Goal: Task Accomplishment & Management: Manage account settings

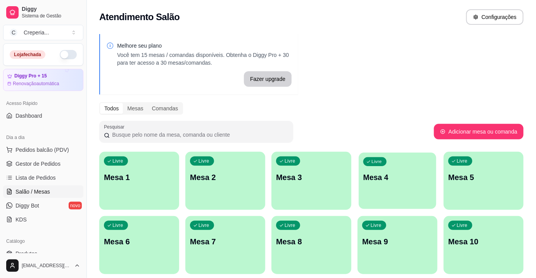
click at [385, 208] on div "button" at bounding box center [398, 204] width 78 height 9
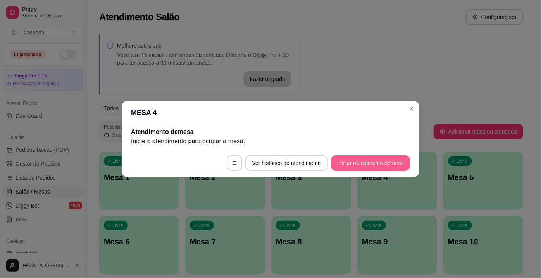
click at [359, 163] on button "Iniciar atendimento de mesa" at bounding box center [370, 163] width 79 height 16
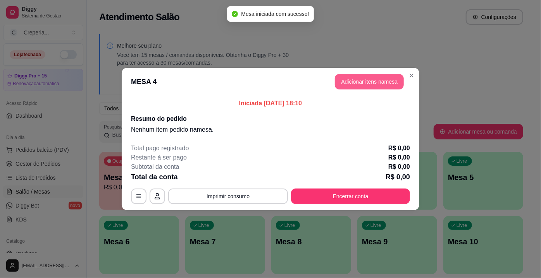
click at [357, 78] on button "Adicionar itens na mesa" at bounding box center [369, 82] width 69 height 16
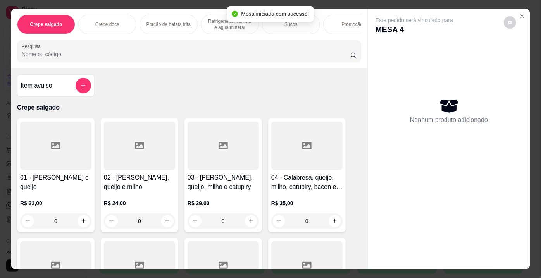
click at [122, 41] on div "Crepe salgado Crepe doce Porção de batata frita Refrigerante, cerveja e água mi…" at bounding box center [189, 39] width 357 height 60
click at [124, 56] on input "Pesquisa" at bounding box center [186, 54] width 329 height 8
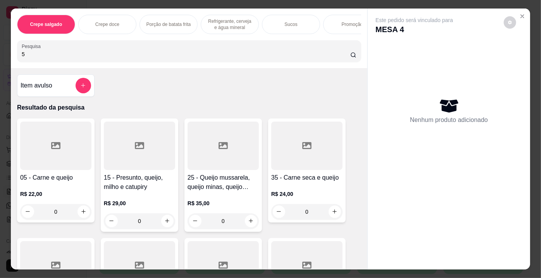
type input "5"
click at [50, 162] on div at bounding box center [55, 146] width 71 height 48
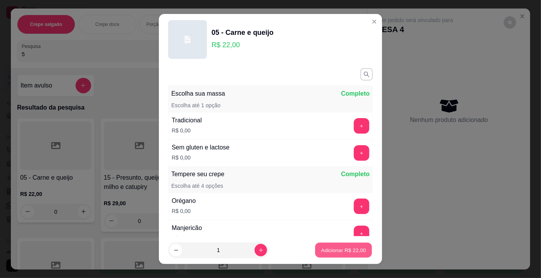
click at [332, 254] on p "Adicionar R$ 22,00" at bounding box center [343, 250] width 45 height 7
type input "1"
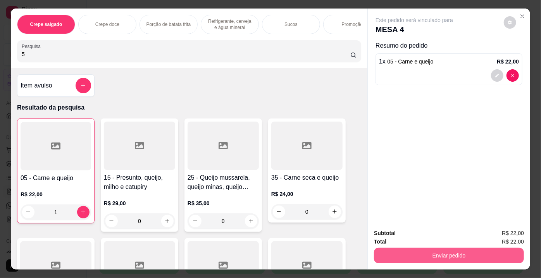
click at [412, 250] on button "Enviar pedido" at bounding box center [449, 256] width 150 height 16
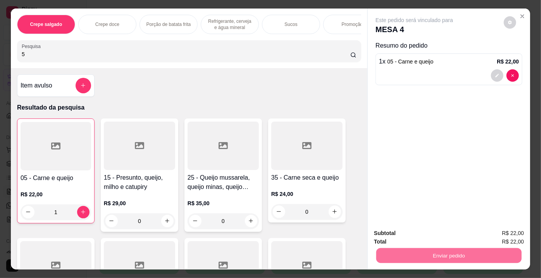
click at [501, 234] on button "Enviar pedido" at bounding box center [504, 234] width 43 height 14
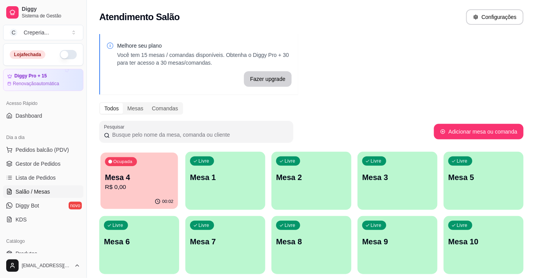
click at [103, 181] on div "Ocupada Mesa 4 R$ 0,00" at bounding box center [139, 174] width 78 height 42
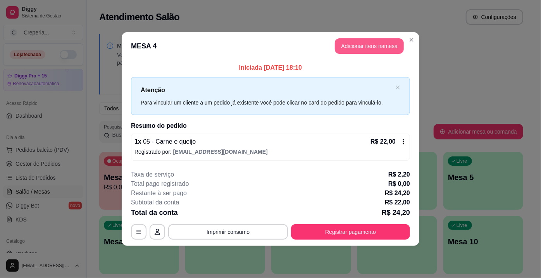
click at [375, 48] on button "Adicionar itens na mesa" at bounding box center [369, 46] width 69 height 16
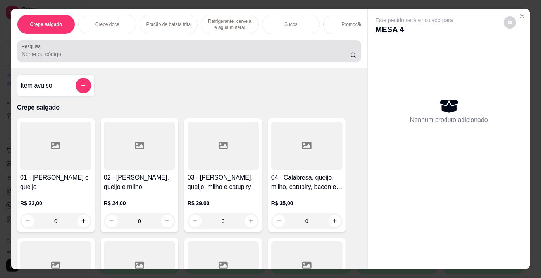
click at [48, 58] on input "Pesquisa" at bounding box center [186, 54] width 329 height 8
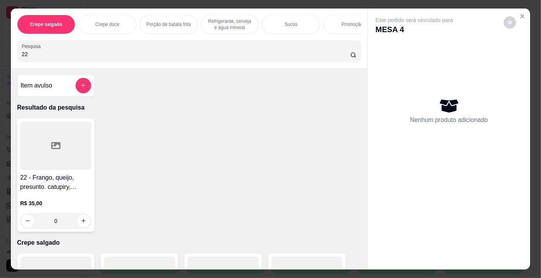
click at [33, 138] on div at bounding box center [55, 146] width 71 height 48
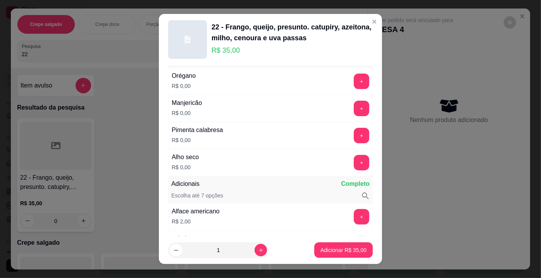
scroll to position [176, 0]
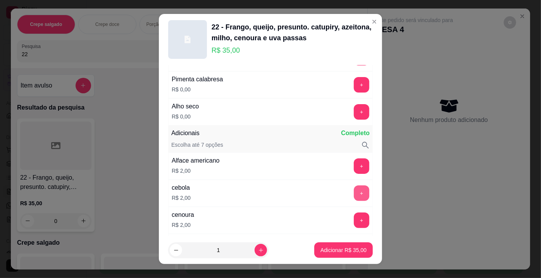
click at [354, 188] on button "+" at bounding box center [362, 194] width 16 height 16
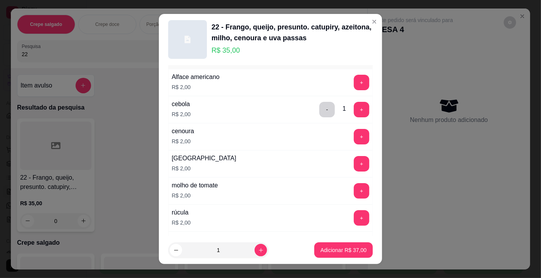
scroll to position [282, 0]
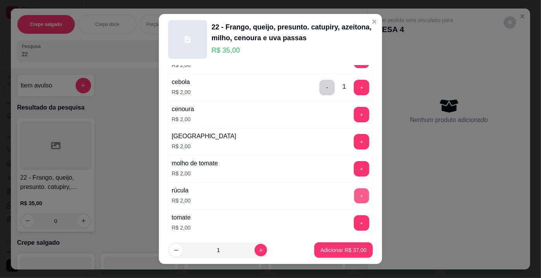
click at [354, 190] on button "+" at bounding box center [361, 196] width 15 height 15
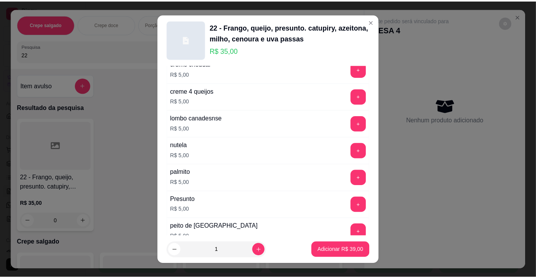
scroll to position [1057, 0]
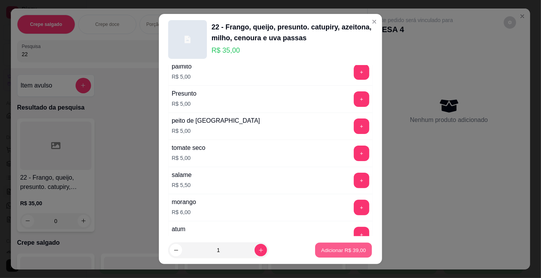
click at [331, 257] on button "Adicionar R$ 39,00" at bounding box center [343, 250] width 57 height 15
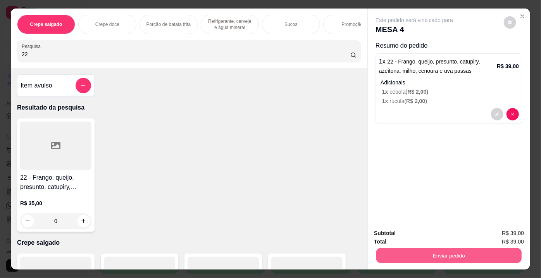
click at [446, 253] on button "Enviar pedido" at bounding box center [448, 256] width 145 height 15
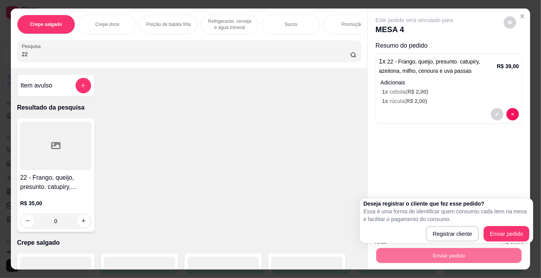
click at [202, 102] on div "Item avulso Resultado da pesquisa 22 - Frango, queijo, presunto. catupiry, azei…" at bounding box center [189, 169] width 357 height 202
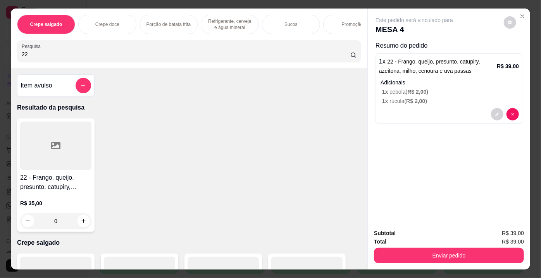
click at [146, 66] on div "Crepe salgado Crepe doce Porção de batata frita Refrigerante, cerveja e água mi…" at bounding box center [189, 39] width 357 height 60
click at [144, 58] on input "22" at bounding box center [186, 54] width 329 height 8
type input "2"
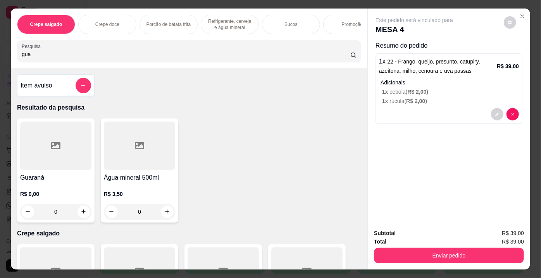
type input "gua"
click at [61, 170] on div at bounding box center [55, 146] width 71 height 48
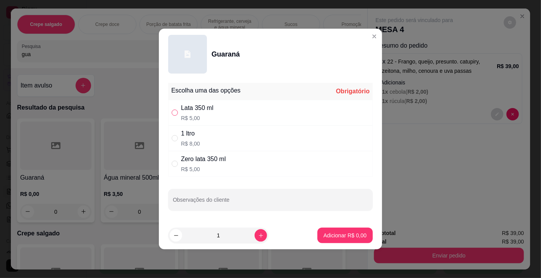
click at [173, 109] on label "" at bounding box center [175, 113] width 6 height 9
click at [173, 110] on input "" at bounding box center [175, 113] width 6 height 6
click at [176, 112] on input "" at bounding box center [175, 113] width 6 height 6
radio input "true"
click at [337, 233] on p "Adicionar R$ 5,00" at bounding box center [345, 236] width 43 height 8
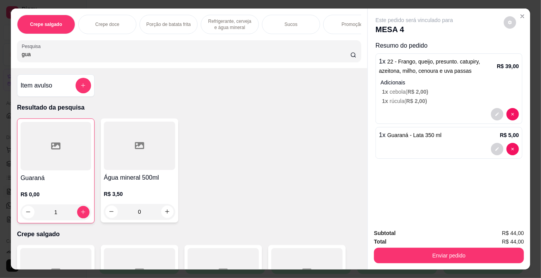
type input "1"
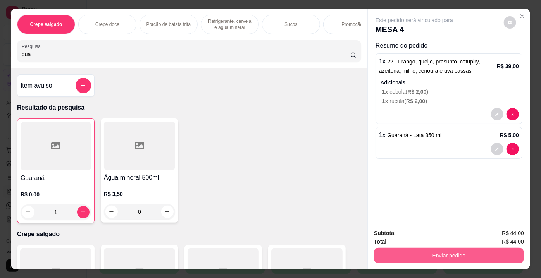
click at [401, 250] on button "Enviar pedido" at bounding box center [449, 256] width 150 height 16
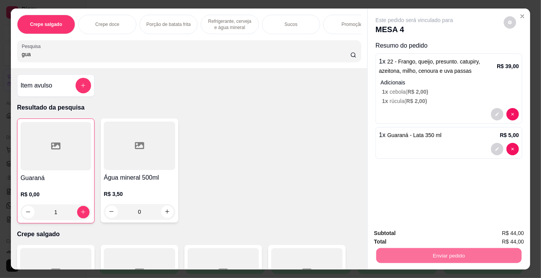
click at [516, 234] on button "Enviar pedido" at bounding box center [504, 234] width 44 height 15
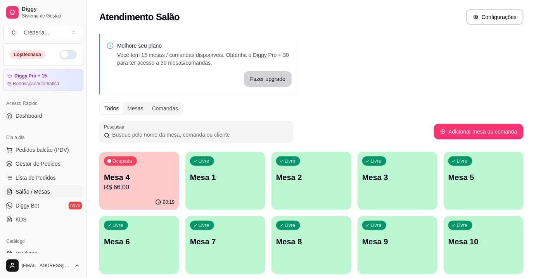
click at [168, 188] on p "R$ 66,00" at bounding box center [139, 187] width 71 height 9
click at [140, 201] on div "00:26" at bounding box center [139, 202] width 80 height 15
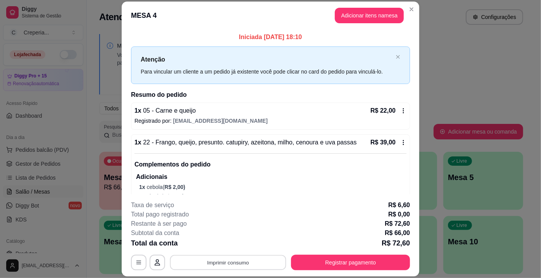
click at [243, 260] on button "Imprimir consumo" at bounding box center [228, 263] width 116 height 15
click at [234, 248] on button "IMPRESSORA" at bounding box center [228, 245] width 56 height 12
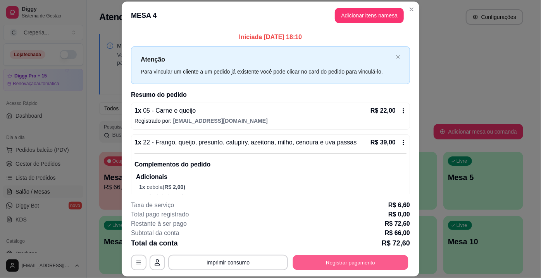
click at [366, 265] on button "Registrar pagamento" at bounding box center [351, 263] width 116 height 15
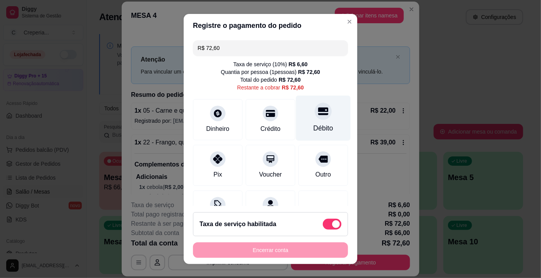
click at [304, 117] on div "Débito" at bounding box center [323, 118] width 55 height 45
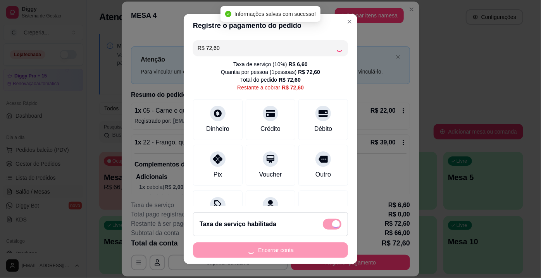
type input "R$ 0,00"
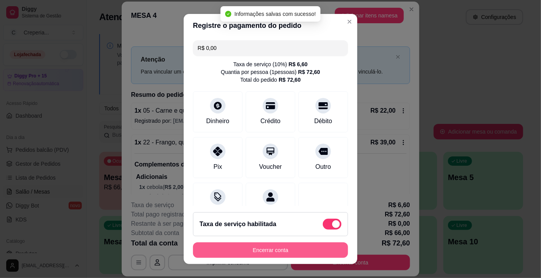
click at [305, 250] on button "Encerrar conta" at bounding box center [270, 251] width 155 height 16
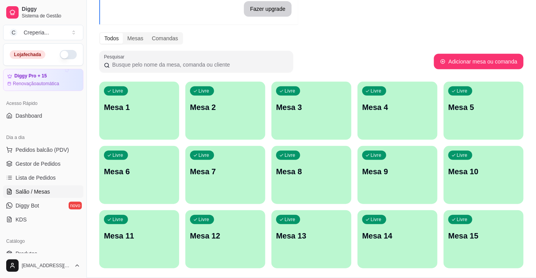
scroll to position [92, 0]
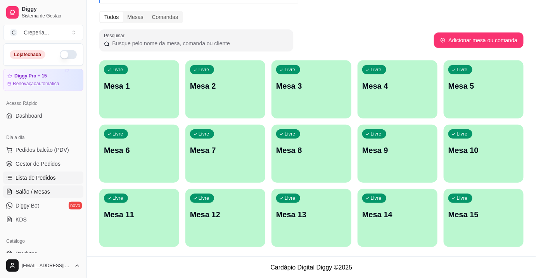
click at [27, 173] on link "Lista de Pedidos" at bounding box center [43, 178] width 80 height 12
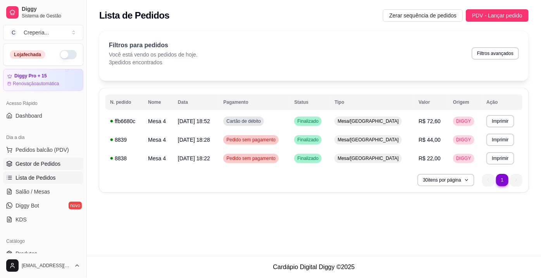
click at [66, 162] on link "Gestor de Pedidos" at bounding box center [43, 164] width 80 height 12
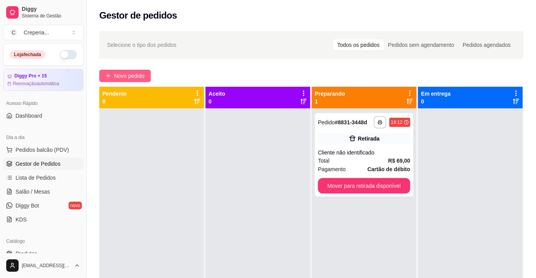
click at [134, 82] on button "Novo pedido" at bounding box center [125, 76] width 52 height 12
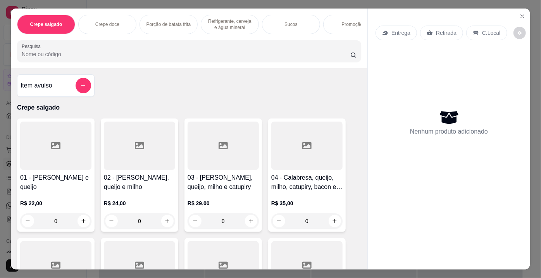
drag, startPoint x: 450, startPoint y: 29, endPoint x: 418, endPoint y: 38, distance: 33.5
click at [444, 30] on p "Retirada" at bounding box center [446, 33] width 21 height 8
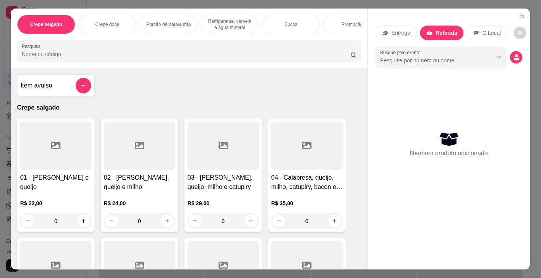
click at [274, 58] on input "Pesquisa" at bounding box center [186, 54] width 329 height 8
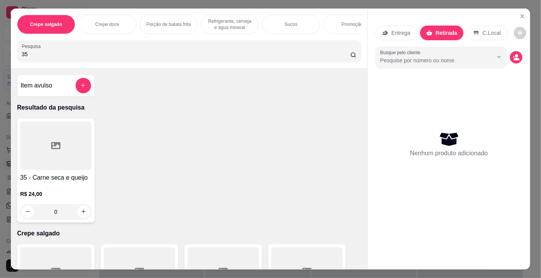
type input "35"
click at [64, 151] on div at bounding box center [55, 146] width 71 height 48
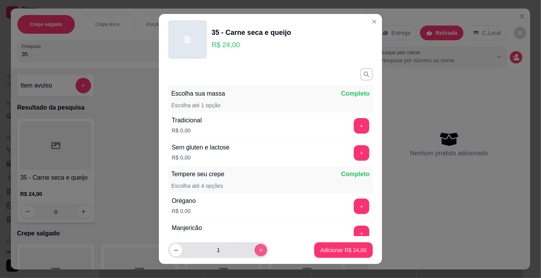
click at [255, 249] on button "increase-product-quantity" at bounding box center [261, 250] width 12 height 12
type input "2"
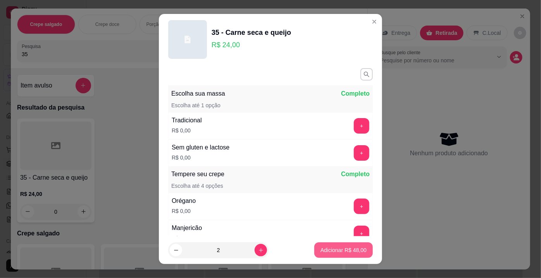
click at [334, 250] on p "Adicionar R$ 48,00" at bounding box center [344, 251] width 46 height 8
type input "2"
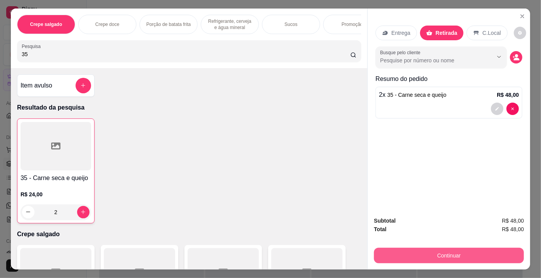
click at [448, 252] on button "Continuar" at bounding box center [449, 256] width 150 height 16
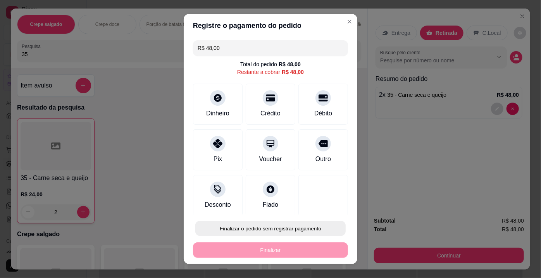
click at [292, 224] on button "Finalizar o pedido sem registrar pagamento" at bounding box center [270, 228] width 150 height 15
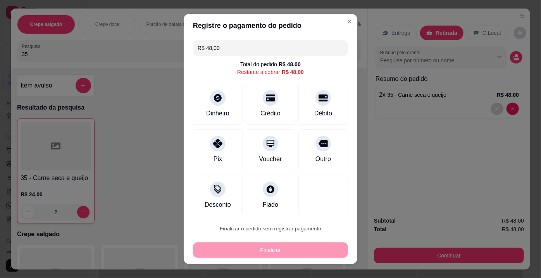
click at [315, 207] on button "Confirmar" at bounding box center [316, 207] width 28 height 12
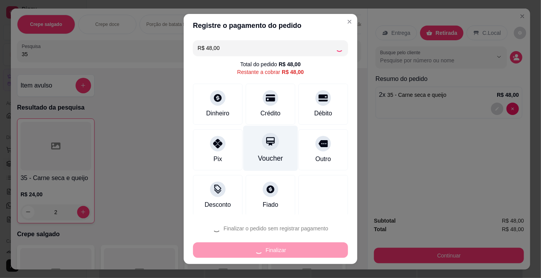
type input "0"
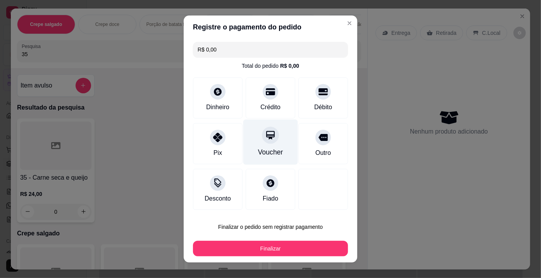
type input "R$ 0,00"
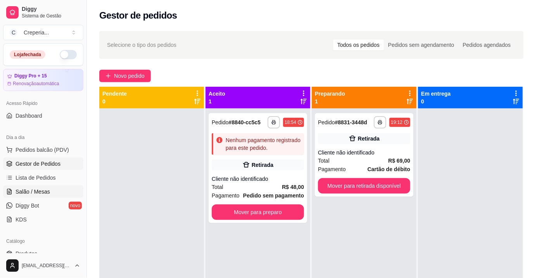
click at [26, 190] on span "Salão / Mesas" at bounding box center [33, 192] width 35 height 8
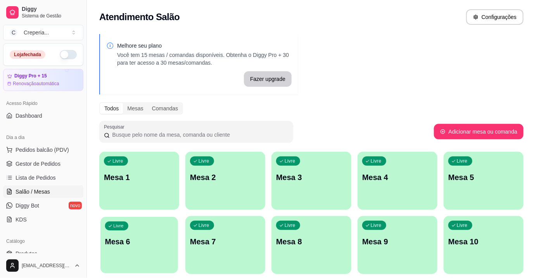
click at [176, 241] on div "Livre Mesa 6" at bounding box center [139, 240] width 78 height 47
click at [232, 244] on p "Mesa 7" at bounding box center [225, 242] width 71 height 11
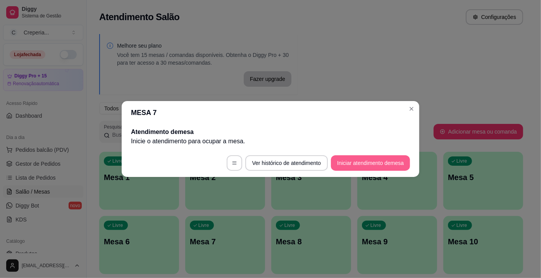
click at [354, 168] on button "Iniciar atendimento de mesa" at bounding box center [370, 163] width 79 height 16
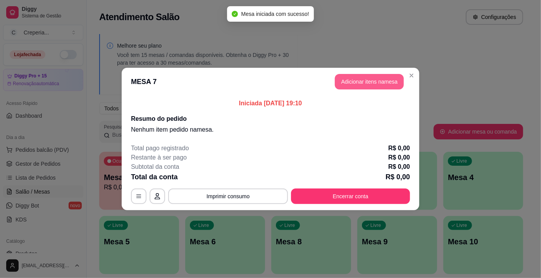
click at [369, 78] on button "Adicionar itens na mesa" at bounding box center [369, 82] width 69 height 16
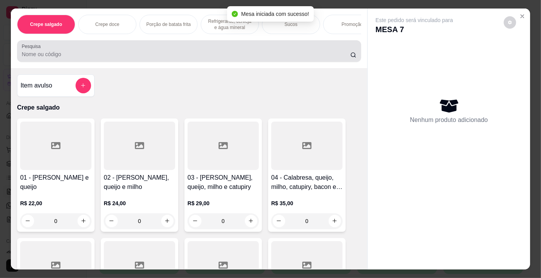
click at [165, 47] on div at bounding box center [189, 51] width 335 height 16
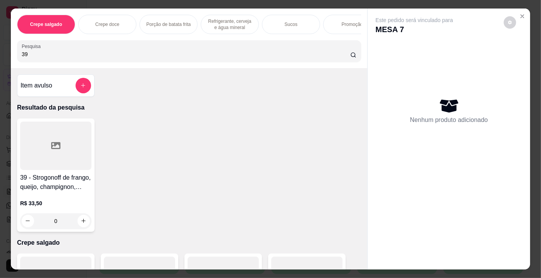
type input "39"
click at [29, 123] on div "39 - Strogonoff de frango, queijo, champignon, milho, azeitona e batata palha R…" at bounding box center [56, 176] width 78 height 114
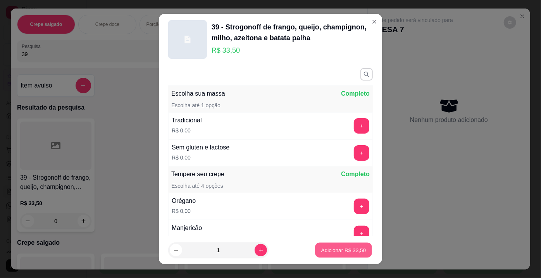
click at [307, 248] on footer "1 Adicionar R$ 33,50" at bounding box center [270, 251] width 223 height 28
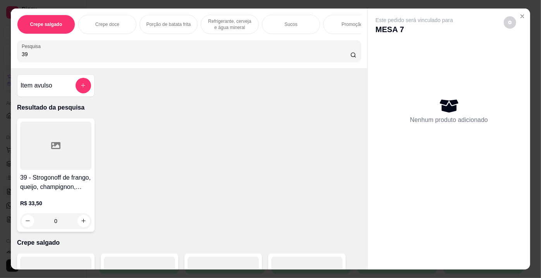
drag, startPoint x: 0, startPoint y: 164, endPoint x: 30, endPoint y: 181, distance: 34.7
click at [1, 165] on div "Crepe salgado Crepe doce Porção de batata frita Refrigerante, cerveja e água mi…" at bounding box center [270, 139] width 541 height 278
click at [35, 161] on div at bounding box center [55, 146] width 71 height 48
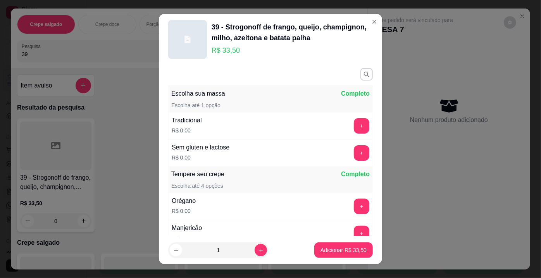
drag, startPoint x: 323, startPoint y: 242, endPoint x: 316, endPoint y: 235, distance: 10.7
click at [319, 238] on footer "1 Adicionar R$ 33,50" at bounding box center [270, 251] width 223 height 28
click at [337, 256] on button "Adicionar R$ 33,50" at bounding box center [343, 250] width 57 height 15
type input "1"
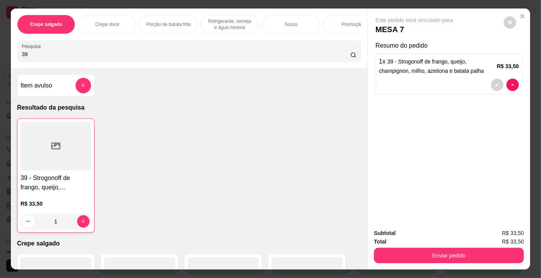
click at [158, 62] on div "Pesquisa 39" at bounding box center [189, 51] width 344 height 22
type input "3"
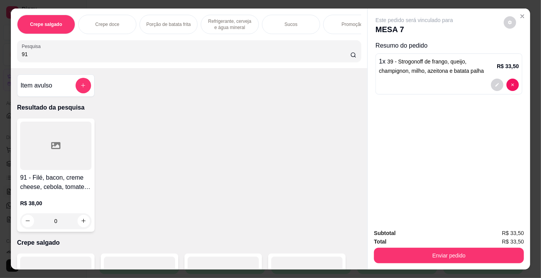
type input "91"
click at [51, 161] on div at bounding box center [55, 146] width 71 height 48
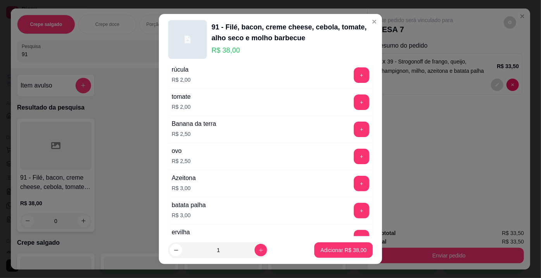
scroll to position [458, 0]
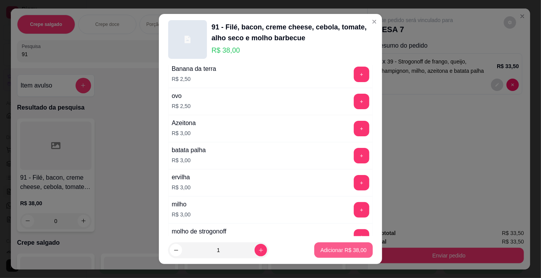
click at [348, 242] on footer "1 Adicionar R$ 38,00" at bounding box center [270, 251] width 223 height 28
click at [314, 255] on button "Adicionar R$ 38,00" at bounding box center [343, 251] width 59 height 16
type input "1"
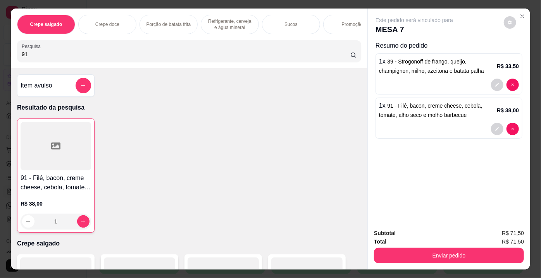
click at [87, 164] on div at bounding box center [56, 146] width 71 height 48
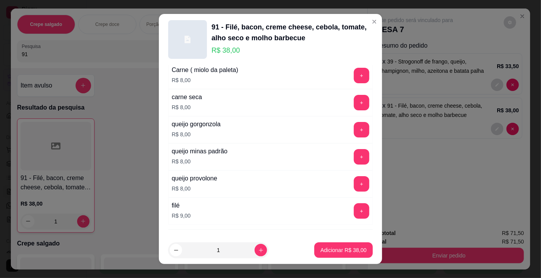
scroll to position [1406, 0]
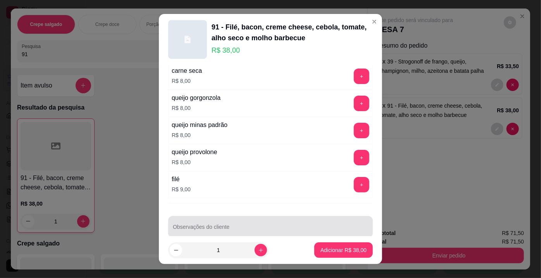
click at [206, 219] on div at bounding box center [270, 227] width 195 height 16
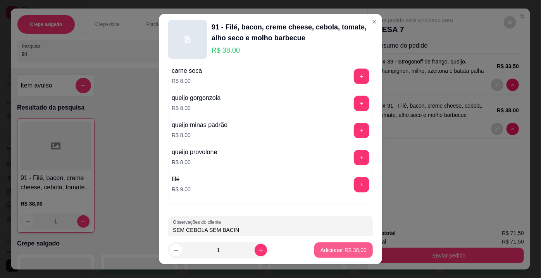
type input "SEM CEBOLA SEM BACIN"
click at [342, 247] on p "Adicionar R$ 38,00" at bounding box center [344, 251] width 46 height 8
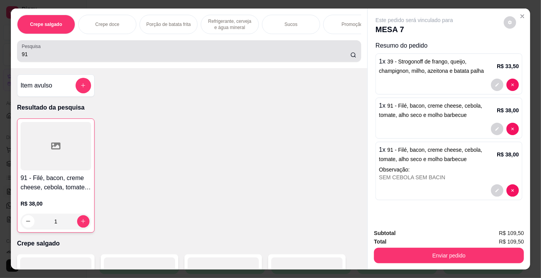
click at [66, 52] on div "91" at bounding box center [189, 51] width 335 height 16
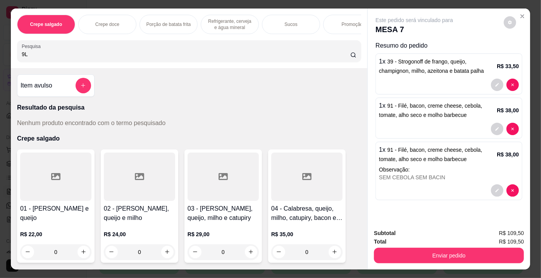
type input "9"
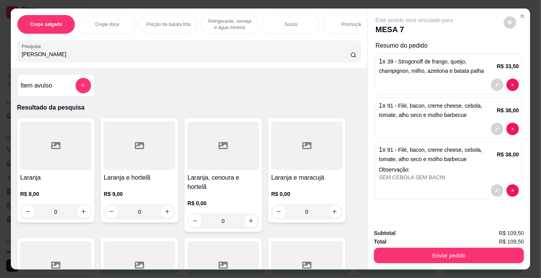
type input "[PERSON_NAME]"
click at [24, 173] on div "Laranja R$ 8,00 0" at bounding box center [56, 171] width 78 height 104
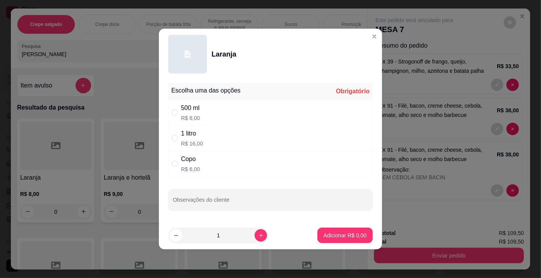
drag, startPoint x: 176, startPoint y: 108, endPoint x: 193, endPoint y: 130, distance: 27.3
click at [177, 110] on div "500 ml R$ 8,00" at bounding box center [270, 113] width 205 height 26
radio input "true"
click at [354, 234] on p "Adicionar R$ 8,00" at bounding box center [345, 236] width 43 height 8
type input "1"
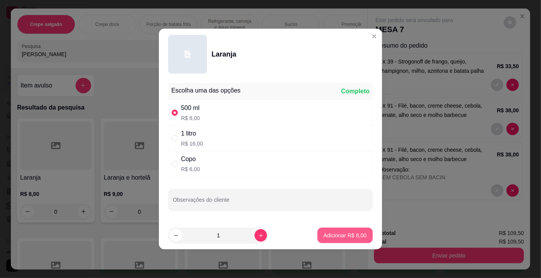
type input "1"
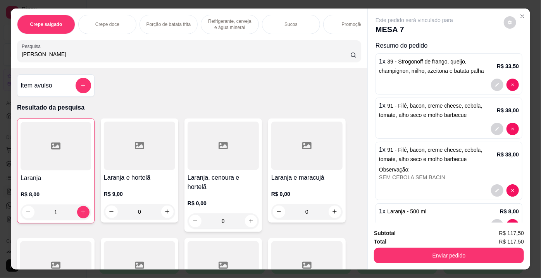
click at [391, 246] on div "Enviar pedido" at bounding box center [449, 254] width 150 height 17
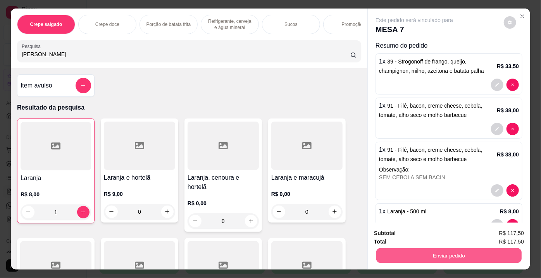
click at [406, 260] on button "Enviar pedido" at bounding box center [448, 256] width 145 height 15
click at [488, 233] on button "Enviar pedido" at bounding box center [504, 234] width 44 height 15
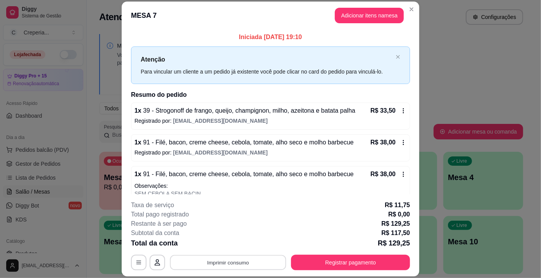
click at [264, 263] on button "Imprimir consumo" at bounding box center [228, 263] width 116 height 15
click at [237, 246] on button "IMPRESSORA" at bounding box center [228, 245] width 54 height 12
click at [233, 265] on button "Imprimir consumo" at bounding box center [228, 263] width 120 height 16
click at [242, 247] on button "IMPRESSORA" at bounding box center [228, 245] width 56 height 12
click at [220, 261] on button "Imprimir consumo" at bounding box center [228, 263] width 120 height 16
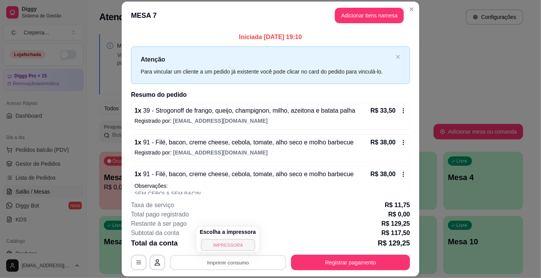
click at [212, 251] on button "IMPRESSORA" at bounding box center [228, 245] width 54 height 12
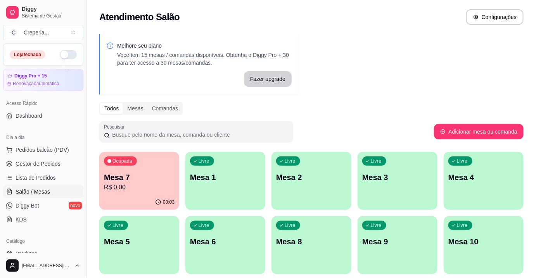
click at [312, 180] on p "Mesa 2" at bounding box center [311, 177] width 71 height 11
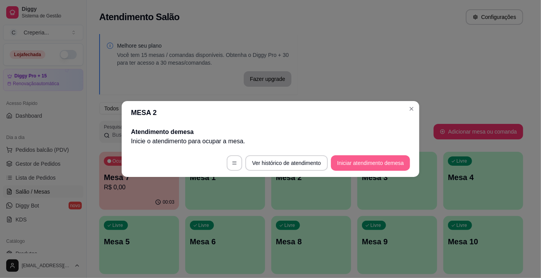
click at [352, 163] on button "Iniciar atendimento de mesa" at bounding box center [370, 163] width 79 height 16
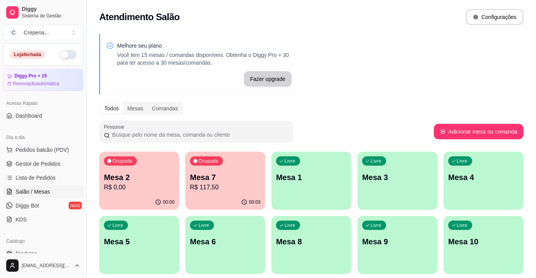
click at [122, 257] on div "Livre Mesa 5" at bounding box center [139, 240] width 80 height 49
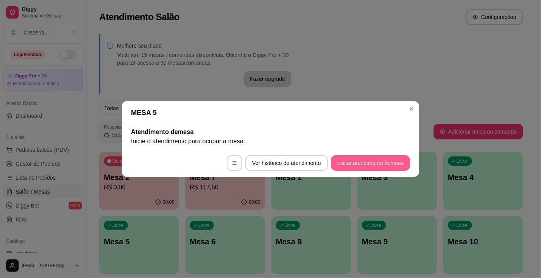
click at [357, 166] on button "Iniciar atendimento de mesa" at bounding box center [370, 163] width 79 height 16
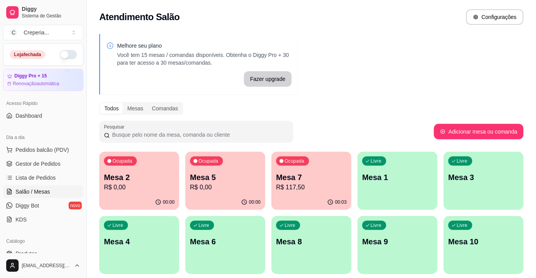
click at [245, 168] on div "Ocupada Mesa 5 R$ 0,00" at bounding box center [225, 173] width 80 height 43
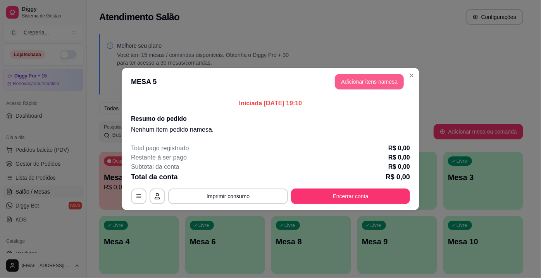
click at [377, 81] on button "Adicionar itens na mesa" at bounding box center [369, 82] width 69 height 16
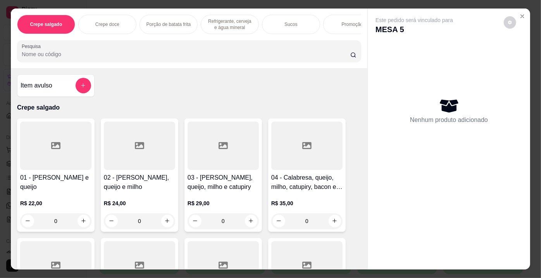
click at [216, 40] on div "Crepe salgado Crepe doce Porção de batata frita Refrigerante, cerveja e água mi…" at bounding box center [189, 39] width 357 height 60
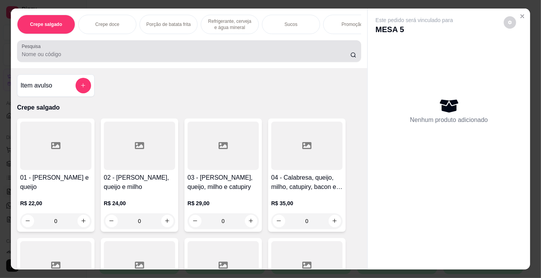
click at [214, 44] on div "Pesquisa" at bounding box center [189, 51] width 344 height 22
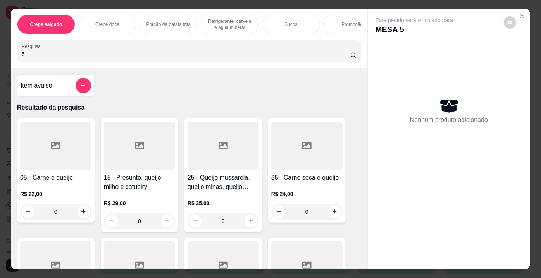
type input "5"
click at [13, 150] on div "Item avulso Resultado da pesquisa 05 - Carne e queijo R$ 22,00 0 15 - Presunto,…" at bounding box center [189, 169] width 357 height 202
click at [58, 133] on div at bounding box center [55, 146] width 71 height 48
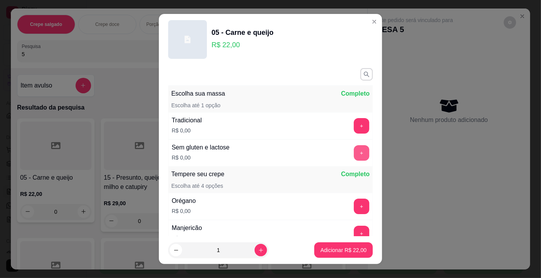
click at [354, 150] on button "+" at bounding box center [362, 153] width 16 height 16
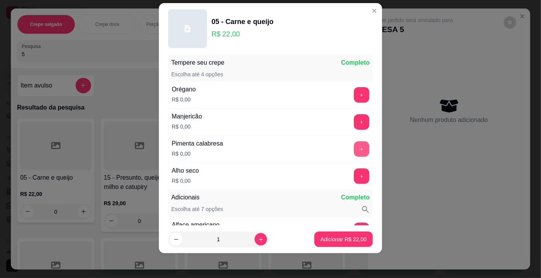
scroll to position [136, 0]
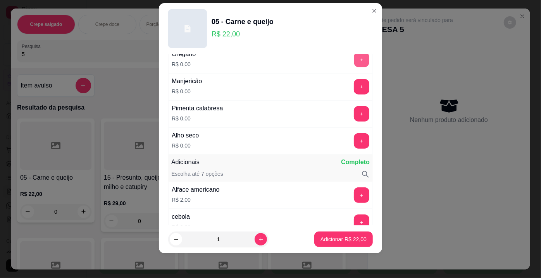
click at [354, 60] on button "+" at bounding box center [361, 59] width 15 height 15
click at [354, 85] on button "+" at bounding box center [361, 86] width 15 height 15
click at [354, 116] on button "+" at bounding box center [361, 114] width 15 height 15
click at [354, 134] on button "+" at bounding box center [362, 141] width 16 height 16
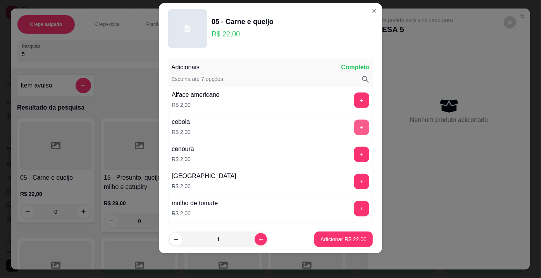
scroll to position [235, 0]
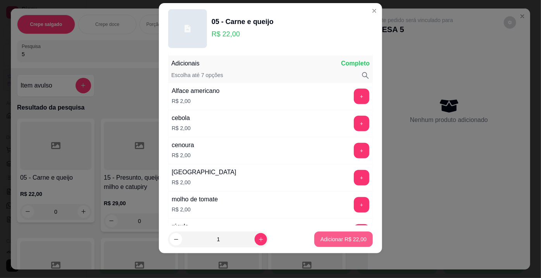
click at [333, 234] on button "Adicionar R$ 22,00" at bounding box center [343, 240] width 59 height 16
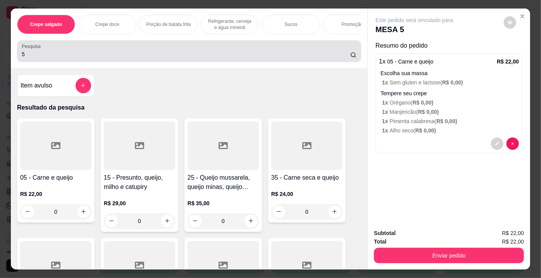
click at [151, 50] on div "5" at bounding box center [189, 51] width 335 height 16
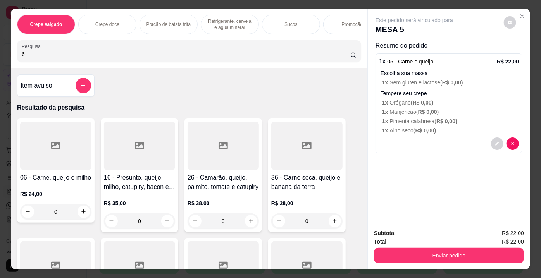
type input "6"
click at [57, 154] on div at bounding box center [55, 146] width 71 height 48
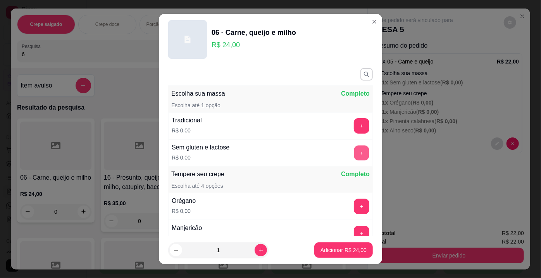
click at [354, 148] on button "+" at bounding box center [361, 153] width 15 height 15
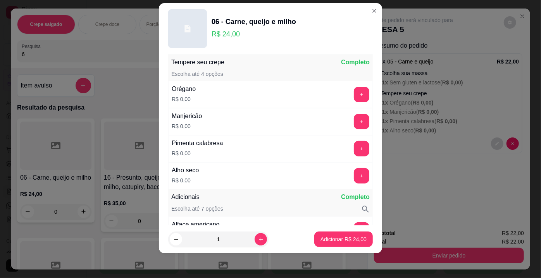
scroll to position [101, 0]
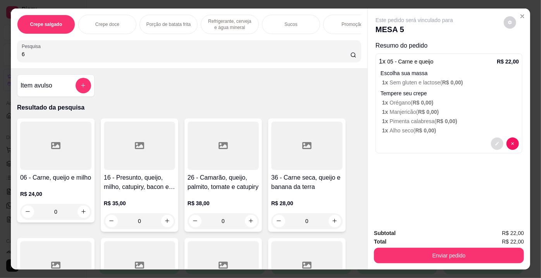
click at [496, 142] on icon "decrease-product-quantity" at bounding box center [497, 144] width 5 height 5
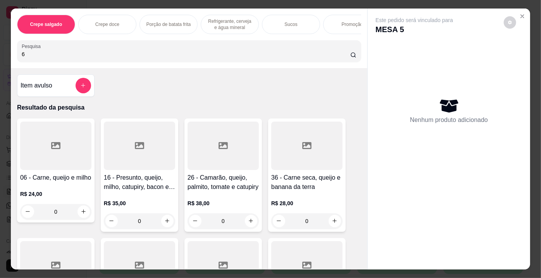
click at [38, 138] on div at bounding box center [55, 146] width 71 height 48
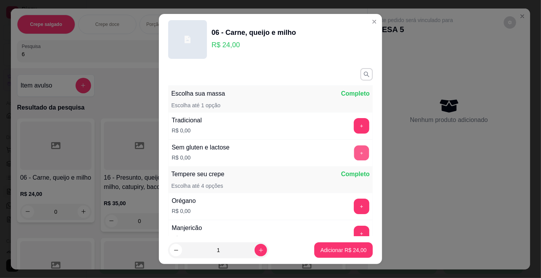
click at [354, 146] on button "+" at bounding box center [361, 153] width 15 height 15
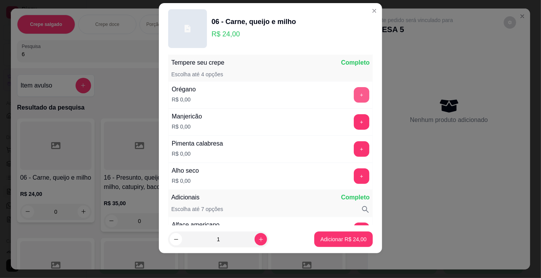
click at [354, 97] on button "+" at bounding box center [362, 95] width 16 height 16
click at [354, 126] on button "+" at bounding box center [362, 122] width 16 height 16
click at [354, 146] on button "+" at bounding box center [362, 150] width 16 height 16
click at [354, 172] on button "+" at bounding box center [362, 177] width 16 height 16
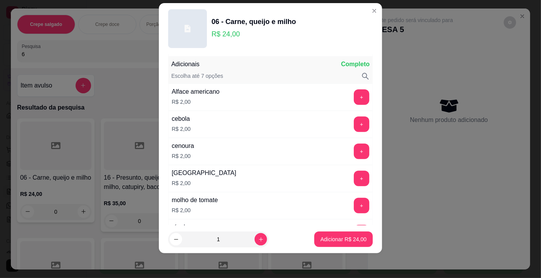
scroll to position [235, 0]
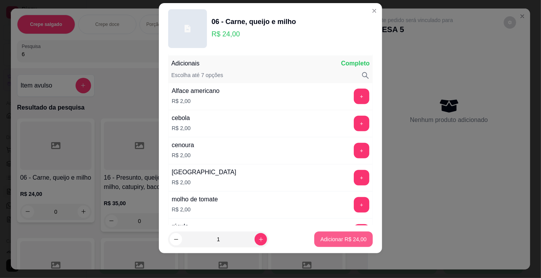
click at [335, 235] on button "Adicionar R$ 24,00" at bounding box center [343, 240] width 59 height 16
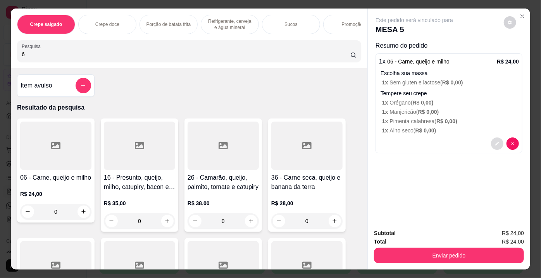
click at [491, 139] on button "decrease-product-quantity" at bounding box center [497, 144] width 12 height 12
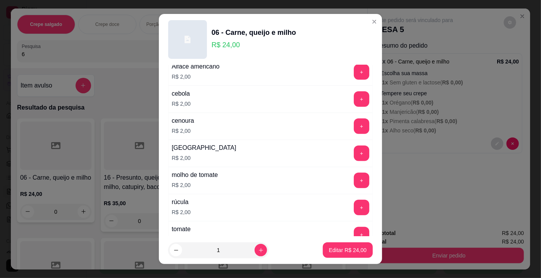
scroll to position [282, 0]
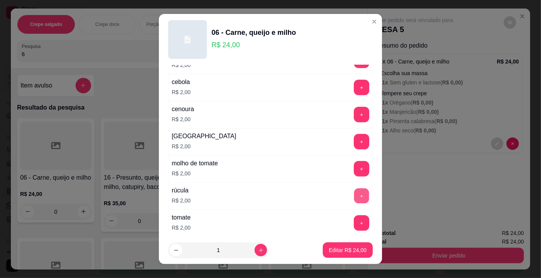
click at [354, 191] on button "+" at bounding box center [361, 196] width 15 height 15
click at [347, 237] on footer "1 Editar R$ 26,00" at bounding box center [270, 251] width 223 height 28
click at [347, 244] on button "Editar R$ 26,00" at bounding box center [348, 250] width 48 height 15
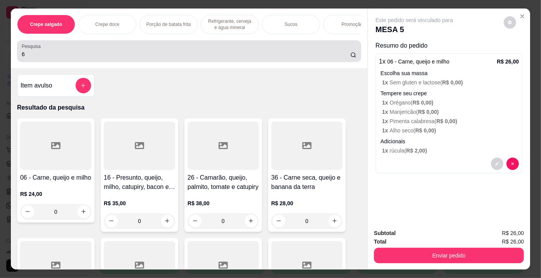
click at [46, 62] on div "Pesquisa 6" at bounding box center [189, 51] width 344 height 22
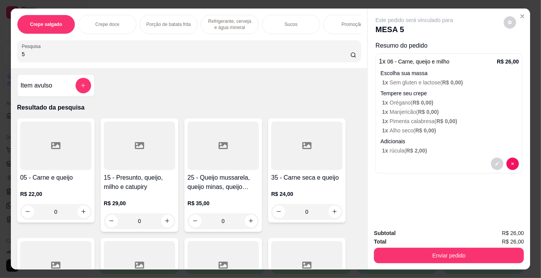
type input "5"
click at [78, 167] on div at bounding box center [55, 146] width 71 height 48
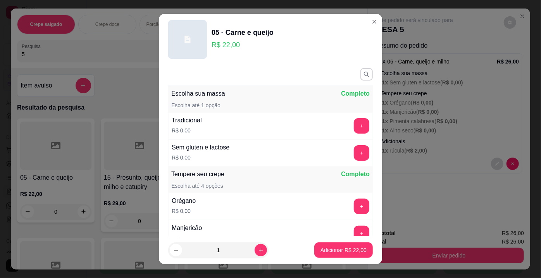
click at [357, 143] on div "Sem gluten e lactose R$ 0,00 +" at bounding box center [270, 153] width 205 height 27
click at [354, 152] on button "+" at bounding box center [362, 153] width 16 height 16
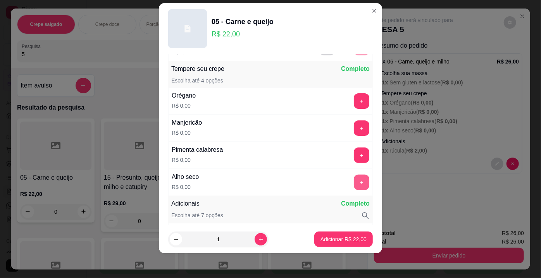
scroll to position [101, 0]
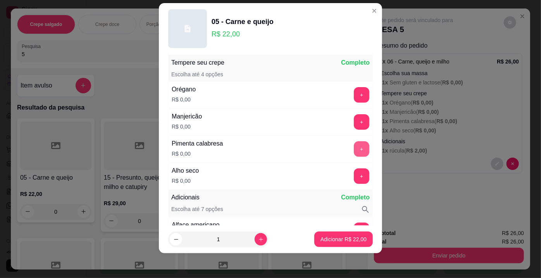
click at [354, 149] on button "+" at bounding box center [362, 150] width 16 height 16
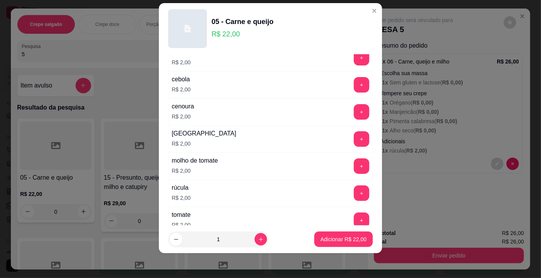
scroll to position [277, 0]
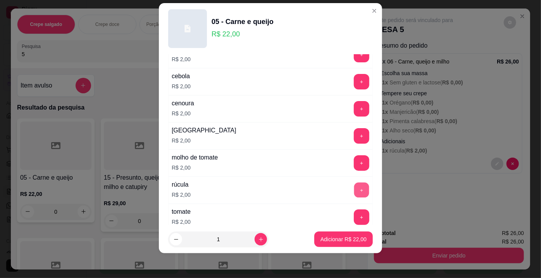
click at [354, 185] on button "+" at bounding box center [361, 190] width 15 height 15
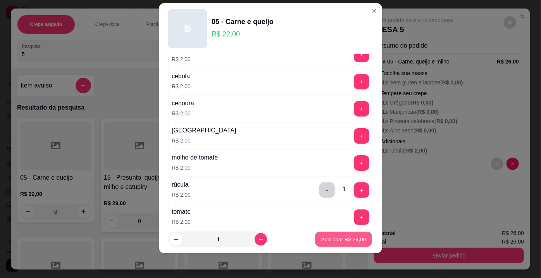
click at [354, 244] on button "Adicionar R$ 24,00" at bounding box center [343, 239] width 57 height 15
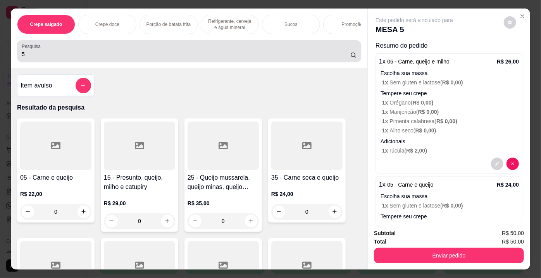
click at [165, 50] on div "5" at bounding box center [189, 51] width 335 height 16
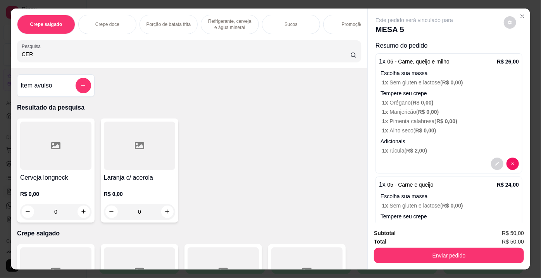
type input "CER"
click at [75, 137] on div at bounding box center [55, 146] width 71 height 48
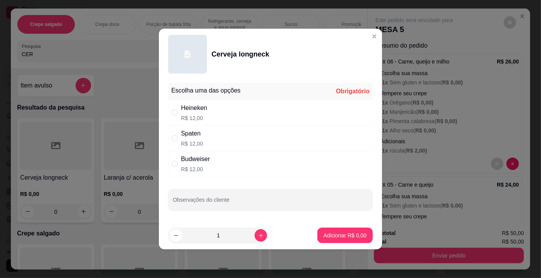
click at [174, 117] on div "Heineken R$ 12,00" at bounding box center [270, 113] width 205 height 26
radio input "true"
drag, startPoint x: 253, startPoint y: 225, endPoint x: 254, endPoint y: 230, distance: 4.7
click at [254, 230] on footer "1 Adicionar R$ 12,00" at bounding box center [270, 236] width 223 height 28
click at [255, 230] on button "increase-product-quantity" at bounding box center [261, 236] width 12 height 12
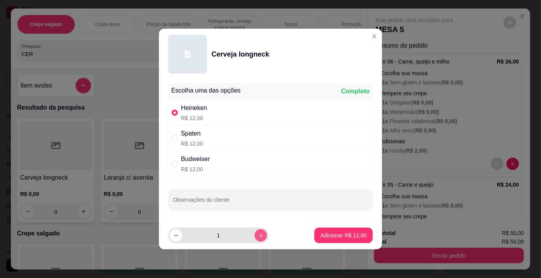
type input "2"
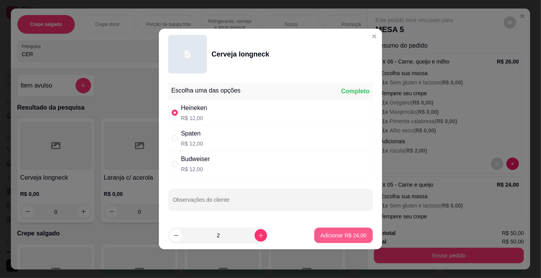
click at [331, 232] on p "Adicionar R$ 24,00" at bounding box center [344, 236] width 46 height 8
type input "2"
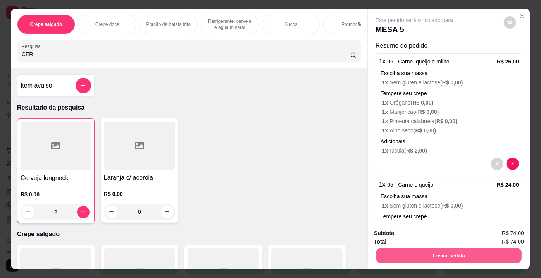
click at [432, 261] on button "Enviar pedido" at bounding box center [448, 256] width 145 height 15
click at [506, 233] on button "Enviar pedido" at bounding box center [504, 234] width 44 height 15
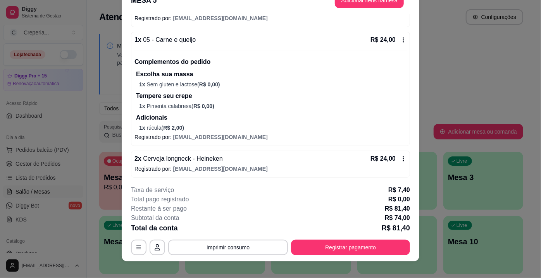
scroll to position [23, 0]
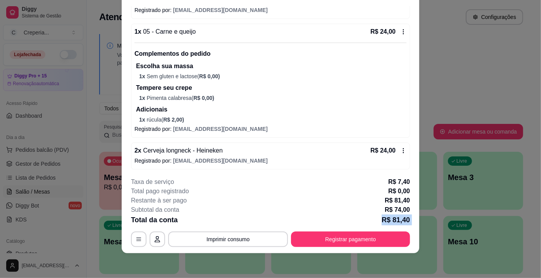
drag, startPoint x: 246, startPoint y: 226, endPoint x: 247, endPoint y: 235, distance: 9.0
click at [247, 232] on div "**********" at bounding box center [270, 213] width 279 height 70
click at [247, 238] on button "Imprimir consumo" at bounding box center [228, 240] width 120 height 16
click at [239, 224] on button "IMPRESSORA" at bounding box center [228, 222] width 54 height 12
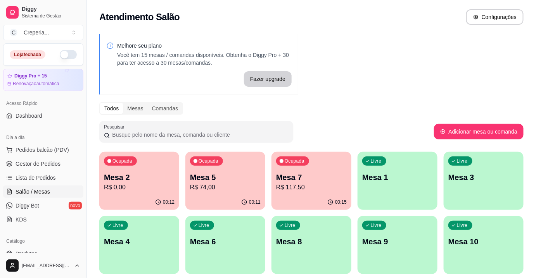
click at [216, 226] on div "Livre Mesa 6" at bounding box center [225, 240] width 80 height 49
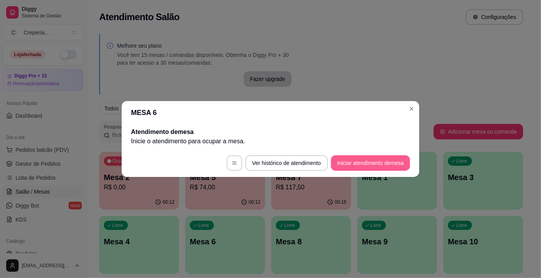
click at [355, 170] on button "Iniciar atendimento de mesa" at bounding box center [370, 163] width 79 height 16
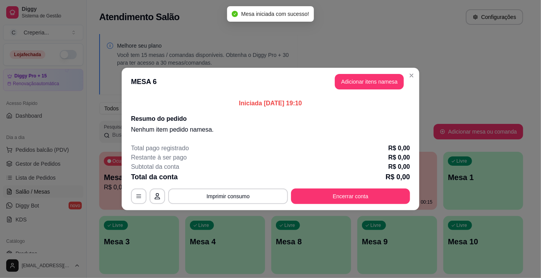
click at [352, 93] on header "MESA 6 Adicionar itens na mesa" at bounding box center [271, 82] width 298 height 28
click at [351, 78] on button "Adicionar itens na mesa" at bounding box center [369, 81] width 67 height 15
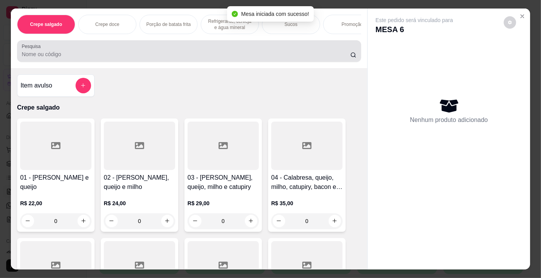
click at [263, 50] on div "Pesquisa" at bounding box center [189, 51] width 344 height 22
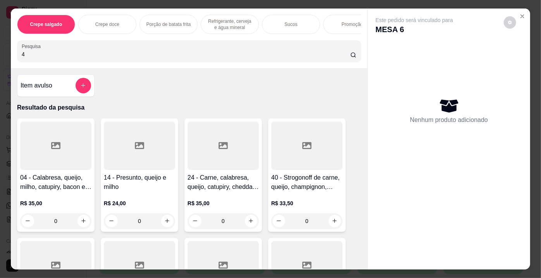
type input "4"
click at [55, 133] on div at bounding box center [55, 146] width 71 height 48
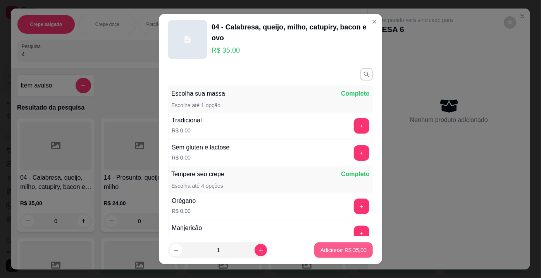
click at [314, 253] on button "Adicionar R$ 35,00" at bounding box center [343, 251] width 59 height 16
type input "1"
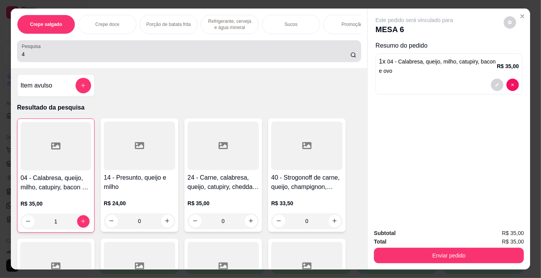
click at [109, 48] on div "4" at bounding box center [189, 51] width 335 height 16
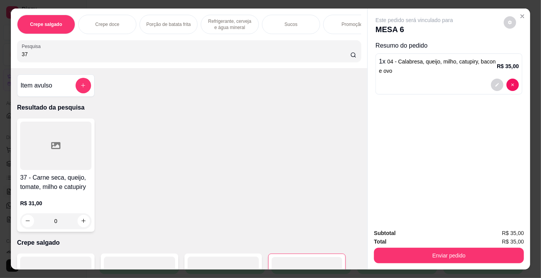
type input "37"
drag, startPoint x: 48, startPoint y: 110, endPoint x: 49, endPoint y: 118, distance: 8.2
click at [48, 111] on p "Resultado da pesquisa" at bounding box center [189, 107] width 344 height 9
click at [53, 129] on div at bounding box center [55, 146] width 71 height 48
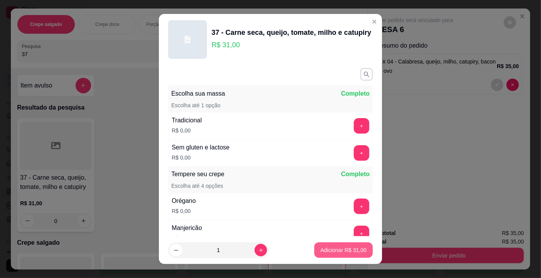
click at [336, 245] on button "Adicionar R$ 31,00" at bounding box center [343, 251] width 59 height 16
type input "1"
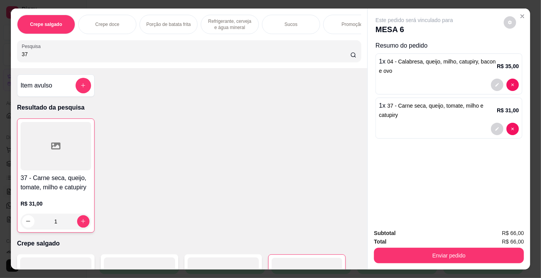
click at [254, 40] on div "Crepe salgado Crepe doce Porção de batata frita Refrigerante, cerveja e água mi…" at bounding box center [189, 39] width 357 height 60
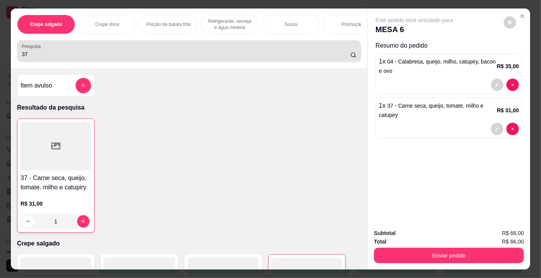
click at [253, 48] on div "37" at bounding box center [189, 51] width 335 height 16
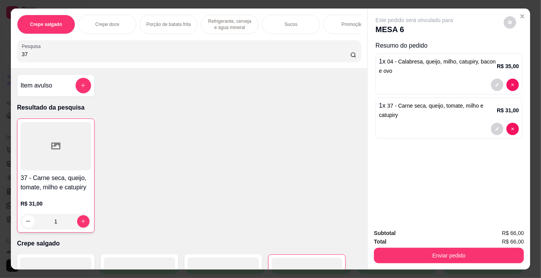
type input "3"
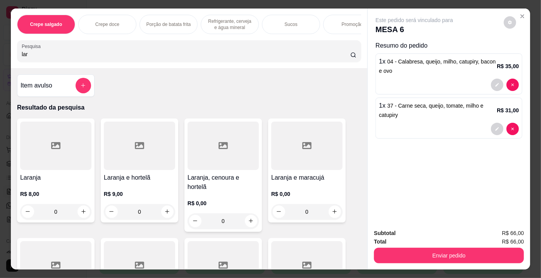
type input "lar"
click at [49, 142] on div at bounding box center [55, 146] width 71 height 48
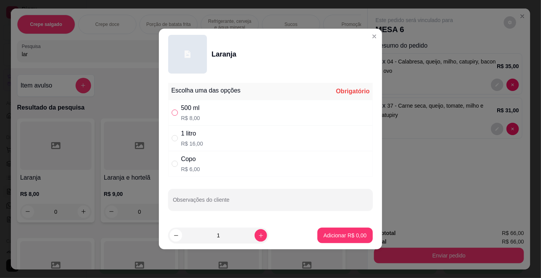
click at [173, 113] on input "" at bounding box center [175, 113] width 6 height 6
radio input "true"
click at [189, 205] on input "Observações do cliente" at bounding box center [270, 203] width 195 height 8
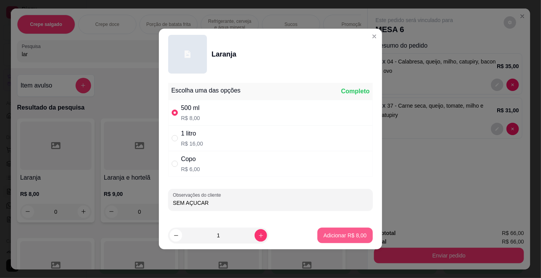
type input "SEM AÇUCAR"
click at [349, 237] on button "Adicionar R$ 8,00" at bounding box center [345, 235] width 54 height 15
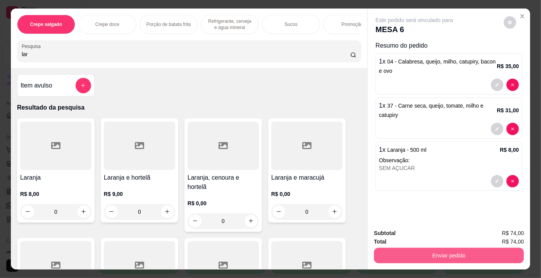
click at [391, 254] on button "Enviar pedido" at bounding box center [449, 256] width 150 height 16
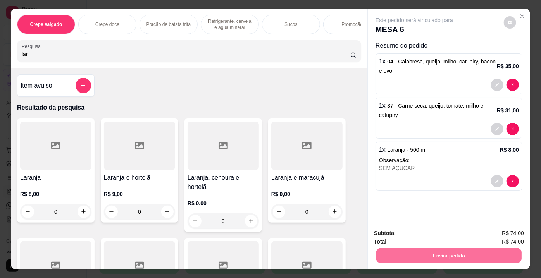
click at [494, 237] on button "Enviar pedido" at bounding box center [504, 234] width 44 height 15
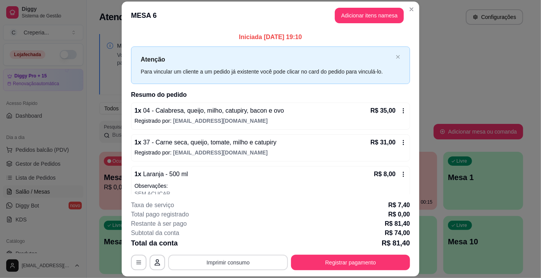
click at [251, 257] on button "Imprimir consumo" at bounding box center [228, 263] width 120 height 16
click at [246, 243] on button "IMPRESSORA" at bounding box center [228, 245] width 54 height 12
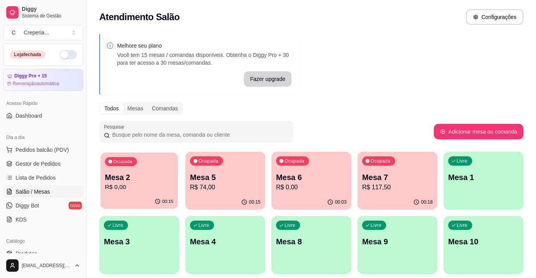
click at [113, 180] on p "Mesa 2" at bounding box center [139, 178] width 69 height 10
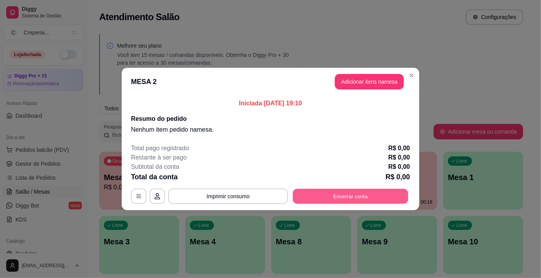
click at [374, 190] on button "Encerrar conta" at bounding box center [351, 196] width 116 height 15
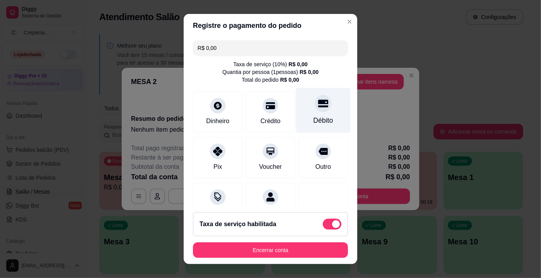
drag, startPoint x: 308, startPoint y: 109, endPoint x: 307, endPoint y: 216, distance: 107.4
click at [316, 110] on div at bounding box center [324, 106] width 16 height 16
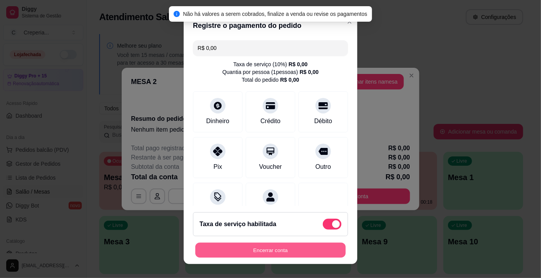
click at [309, 253] on button "Encerrar conta" at bounding box center [270, 250] width 150 height 15
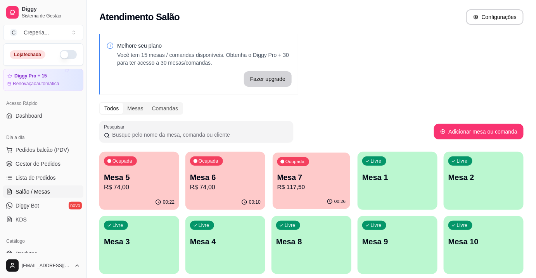
click at [309, 175] on p "Mesa 7" at bounding box center [311, 178] width 69 height 10
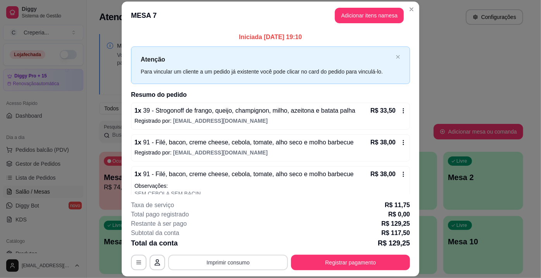
click at [235, 263] on button "Imprimir consumo" at bounding box center [228, 263] width 120 height 16
click at [233, 242] on button "IMPRESSORA" at bounding box center [228, 245] width 54 height 12
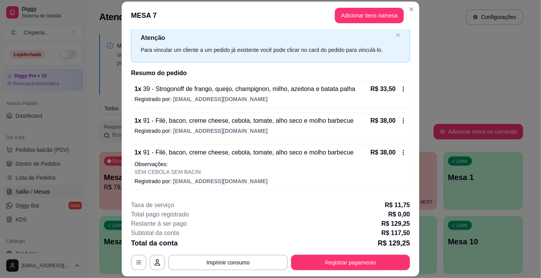
scroll to position [0, 0]
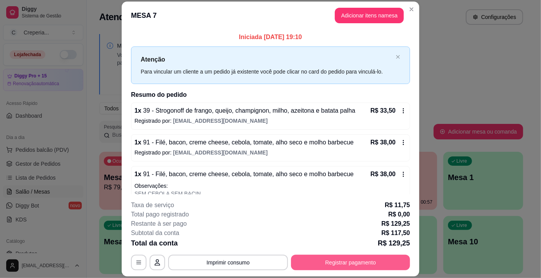
click at [333, 261] on button "Registrar pagamento" at bounding box center [350, 263] width 119 height 16
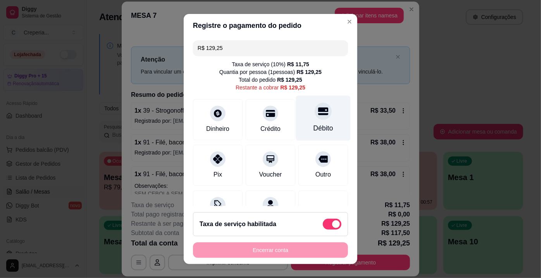
click at [318, 114] on icon at bounding box center [323, 111] width 10 height 8
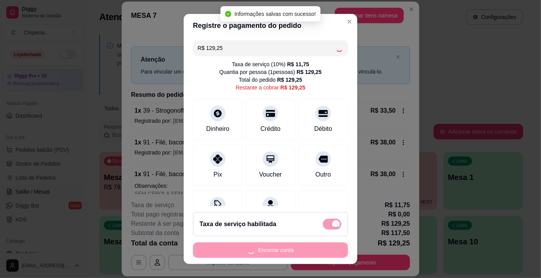
type input "R$ 0,00"
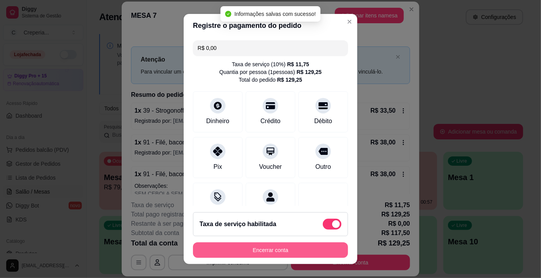
click at [276, 251] on button "Encerrar conta" at bounding box center [270, 251] width 155 height 16
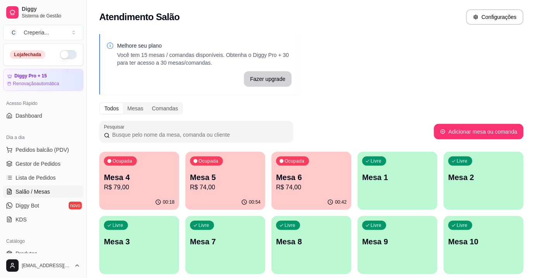
click at [228, 186] on p "R$ 74,00" at bounding box center [225, 187] width 71 height 9
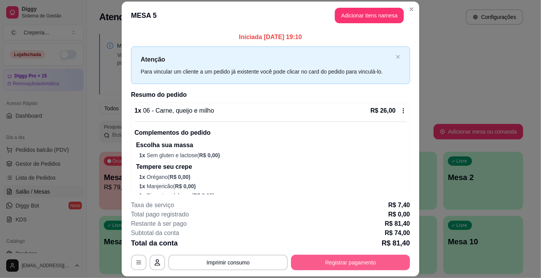
click at [364, 263] on button "Registrar pagamento" at bounding box center [350, 263] width 119 height 16
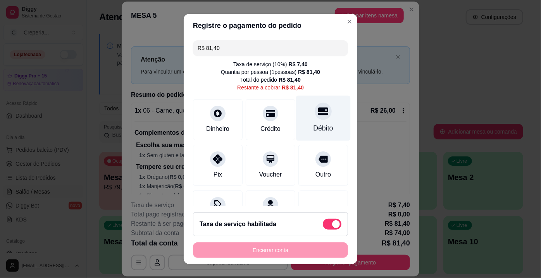
click at [314, 126] on div "Débito" at bounding box center [324, 128] width 20 height 10
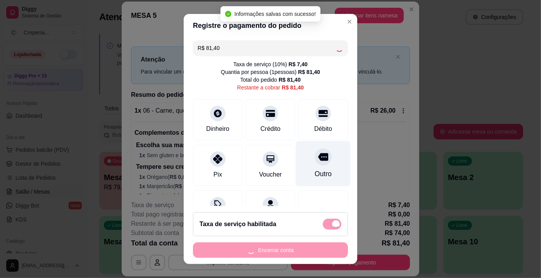
type input "R$ 0,00"
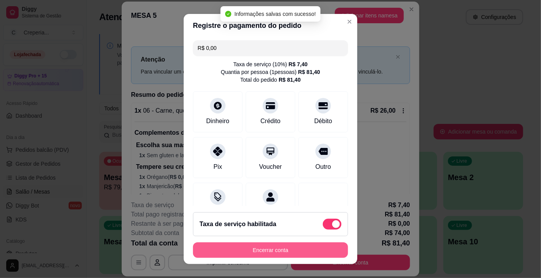
click at [297, 248] on button "Encerrar conta" at bounding box center [270, 251] width 155 height 16
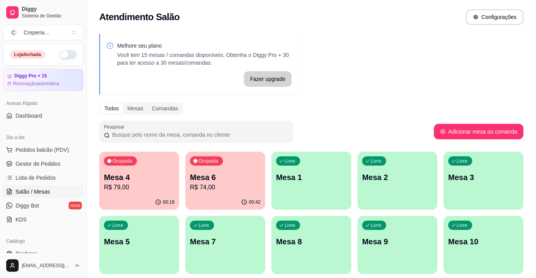
click at [487, 181] on p "Mesa 3" at bounding box center [483, 177] width 71 height 11
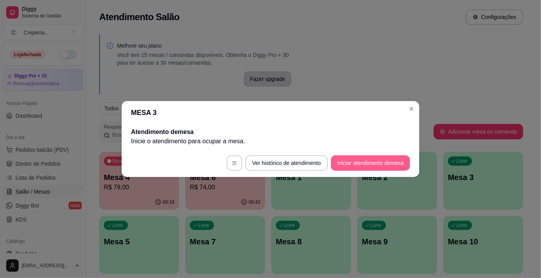
click at [366, 165] on button "Iniciar atendimento de mesa" at bounding box center [370, 163] width 79 height 16
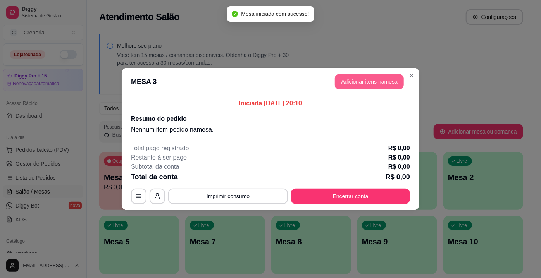
click at [346, 78] on button "Adicionar itens na mesa" at bounding box center [369, 82] width 69 height 16
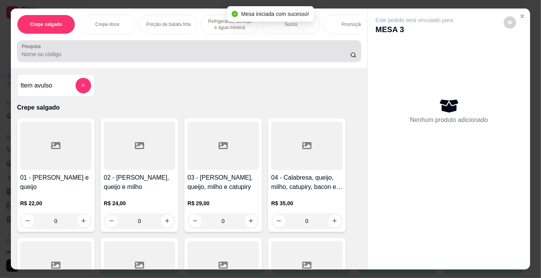
click at [118, 55] on input "Pesquisa" at bounding box center [186, 54] width 329 height 8
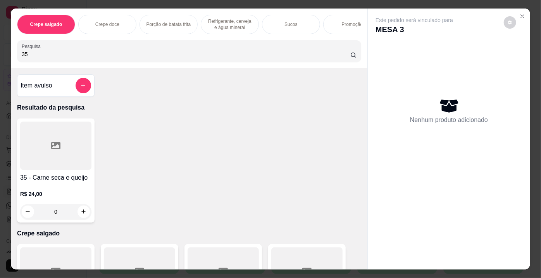
click at [72, 134] on div at bounding box center [55, 146] width 71 height 48
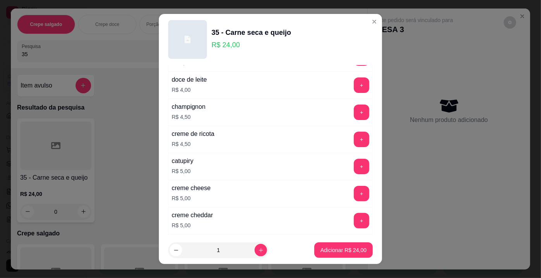
scroll to position [810, 0]
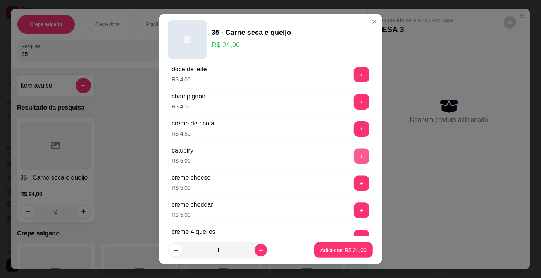
click at [354, 149] on button "+" at bounding box center [362, 157] width 16 height 16
click at [339, 253] on p "Adicionar R$ 29,00" at bounding box center [344, 251] width 46 height 8
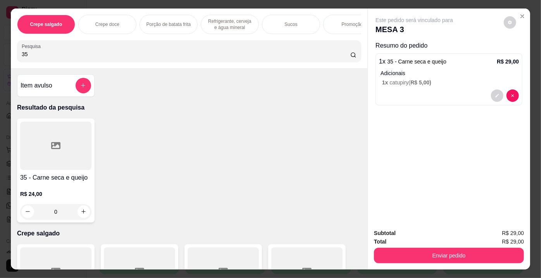
drag, startPoint x: 59, startPoint y: 60, endPoint x: 1, endPoint y: 47, distance: 59.6
click at [0, 48] on div "Crepe salgado Crepe doce Porção de batata frita Refrigerante, cerveja e água mi…" at bounding box center [270, 139] width 541 height 278
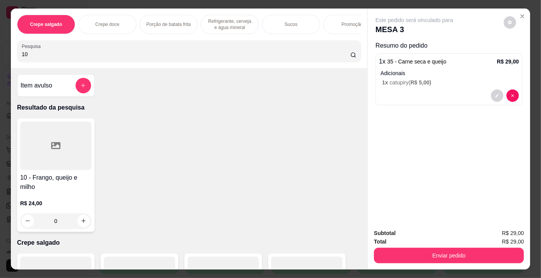
type input "10"
drag, startPoint x: 66, startPoint y: 140, endPoint x: 71, endPoint y: 142, distance: 4.9
click at [71, 142] on div at bounding box center [55, 146] width 71 height 48
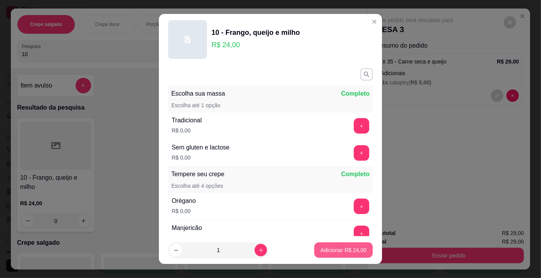
click at [341, 252] on p "Adicionar R$ 24,00" at bounding box center [344, 251] width 46 height 8
type input "1"
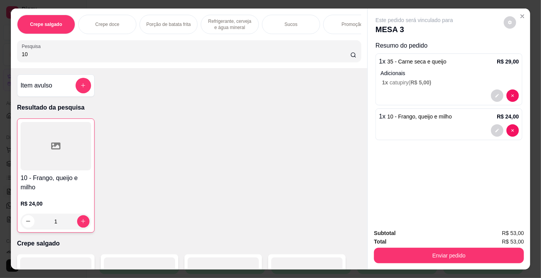
drag, startPoint x: 71, startPoint y: 53, endPoint x: 0, endPoint y: 48, distance: 71.6
click at [0, 48] on div "Crepe salgado Crepe doce Porção de batata frita Refrigerante, cerveja e água mi…" at bounding box center [270, 139] width 541 height 278
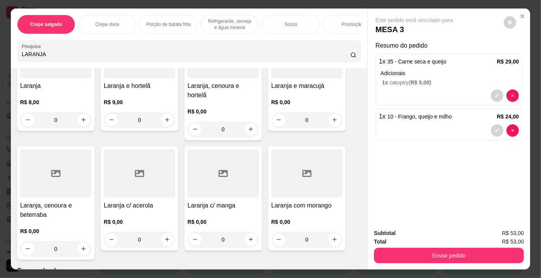
scroll to position [105, 0]
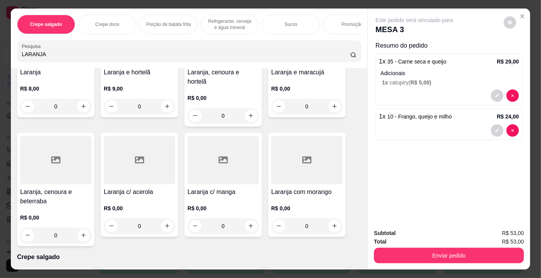
type input "LARANJA"
click at [60, 159] on div at bounding box center [55, 160] width 71 height 48
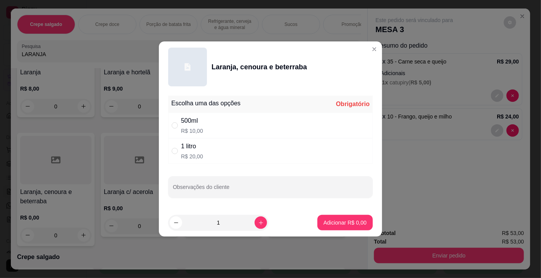
click at [186, 148] on div "1 litro" at bounding box center [192, 146] width 22 height 9
radio input "true"
click at [340, 222] on p "Adicionar R$ 20,00" at bounding box center [344, 223] width 46 height 8
type input "1"
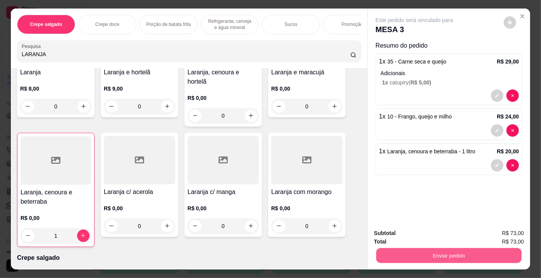
click at [442, 256] on button "Enviar pedido" at bounding box center [448, 256] width 145 height 15
click at [491, 234] on button "Enviar pedido" at bounding box center [504, 234] width 44 height 15
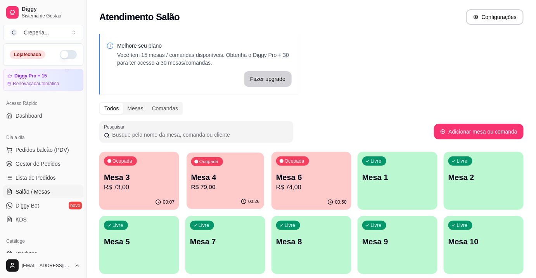
click at [196, 180] on p "Mesa 4" at bounding box center [225, 178] width 69 height 10
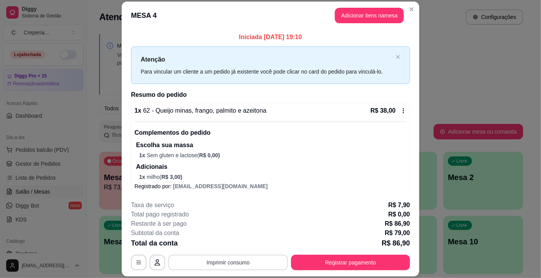
click at [263, 264] on button "Imprimir consumo" at bounding box center [228, 263] width 120 height 16
click at [246, 244] on button "IMPRESSORA" at bounding box center [228, 245] width 54 height 12
click at [308, 260] on button "Registrar pagamento" at bounding box center [350, 263] width 119 height 16
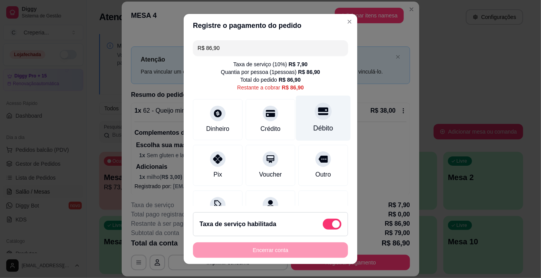
click at [311, 121] on div "Débito" at bounding box center [323, 118] width 55 height 45
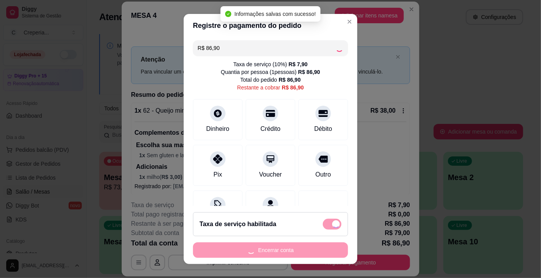
type input "R$ 0,00"
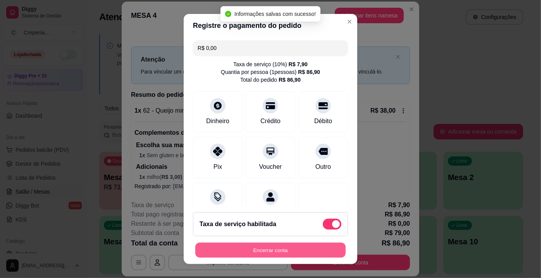
click at [280, 252] on button "Encerrar conta" at bounding box center [270, 250] width 150 height 15
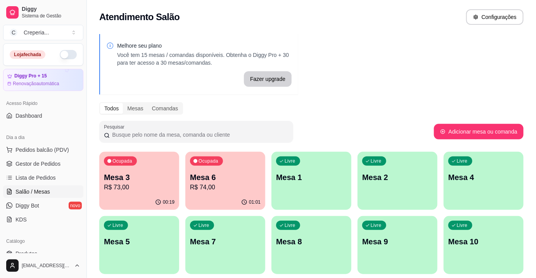
click at [205, 180] on p "Mesa 6" at bounding box center [225, 177] width 71 height 11
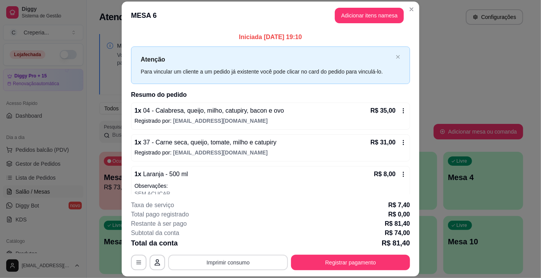
click at [229, 259] on button "Imprimir consumo" at bounding box center [228, 263] width 120 height 16
click at [226, 245] on button "IMPRESSORA" at bounding box center [228, 245] width 54 height 12
click at [331, 263] on button "Registrar pagamento" at bounding box center [350, 263] width 119 height 16
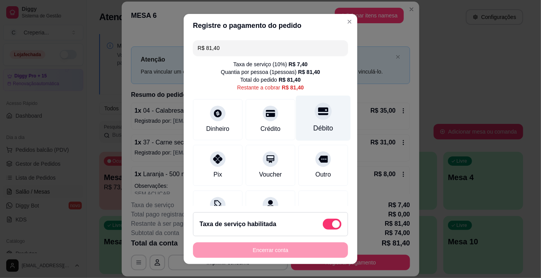
click at [317, 113] on div at bounding box center [323, 111] width 17 height 17
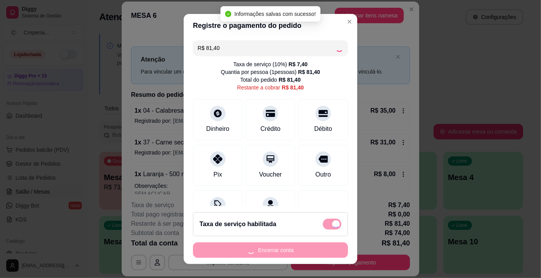
type input "R$ 0,00"
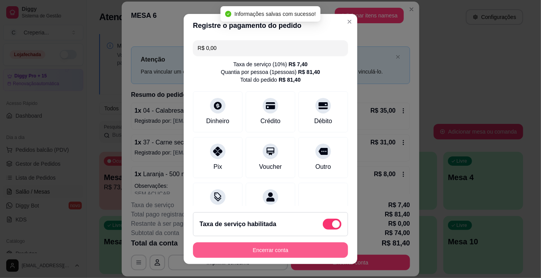
click at [275, 250] on button "Encerrar conta" at bounding box center [270, 251] width 155 height 16
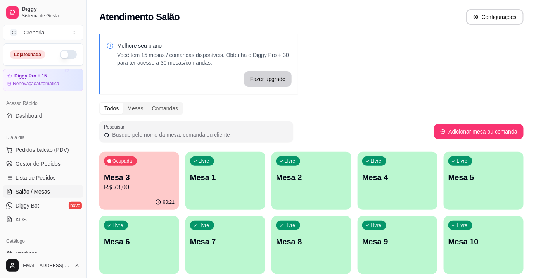
click at [140, 173] on p "Mesa 3" at bounding box center [139, 177] width 71 height 11
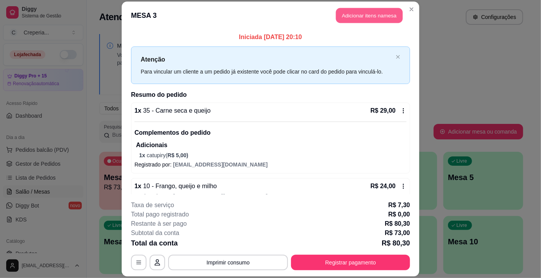
click at [363, 21] on button "Adicionar itens na mesa" at bounding box center [369, 15] width 67 height 15
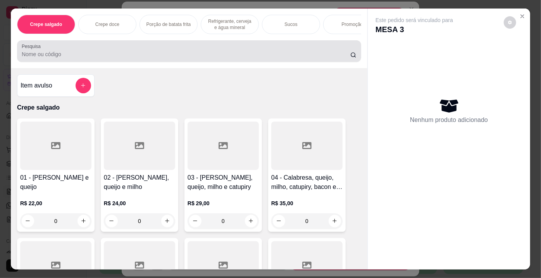
click at [149, 48] on div at bounding box center [189, 51] width 335 height 16
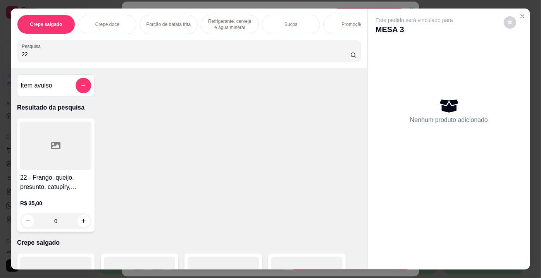
type input "22"
click at [50, 143] on div at bounding box center [55, 146] width 71 height 48
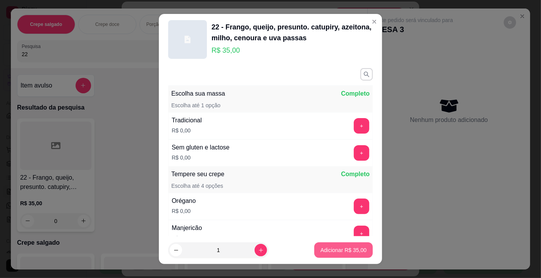
click at [326, 253] on p "Adicionar R$ 35,00" at bounding box center [344, 251] width 46 height 8
type input "1"
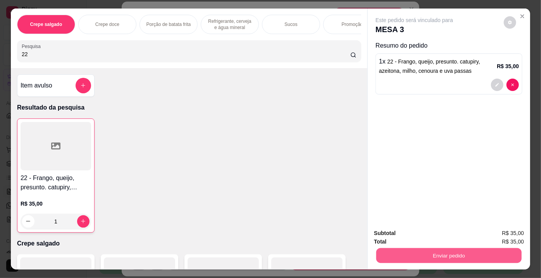
click at [434, 250] on button "Enviar pedido" at bounding box center [448, 256] width 145 height 15
click at [520, 235] on button "Enviar pedido" at bounding box center [504, 234] width 44 height 15
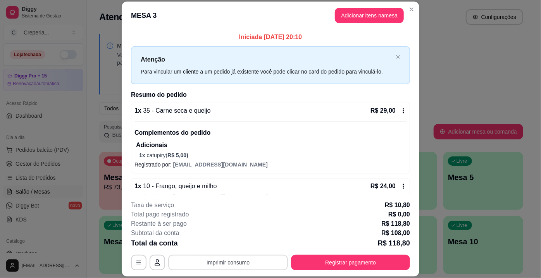
click at [242, 265] on button "Imprimir consumo" at bounding box center [228, 263] width 120 height 16
click at [233, 244] on button "IMPRESSORA" at bounding box center [228, 245] width 54 height 12
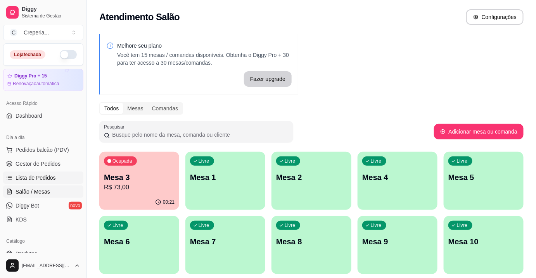
click at [49, 176] on span "Lista de Pedidos" at bounding box center [36, 178] width 40 height 8
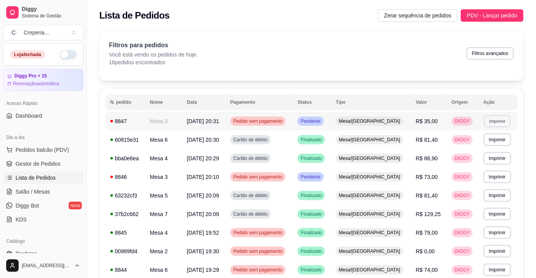
click at [488, 121] on button "Imprimir" at bounding box center [497, 121] width 27 height 12
click at [461, 149] on button "IMPRESSORA" at bounding box center [481, 148] width 56 height 12
click at [43, 190] on span "Salão / Mesas" at bounding box center [33, 192] width 35 height 8
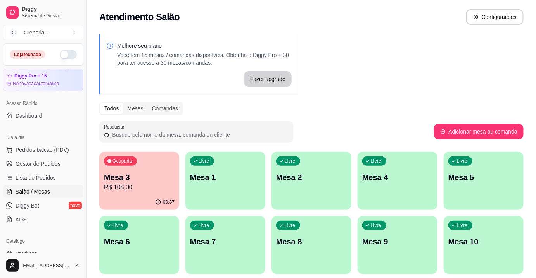
click at [143, 174] on p "Mesa 3" at bounding box center [139, 177] width 71 height 11
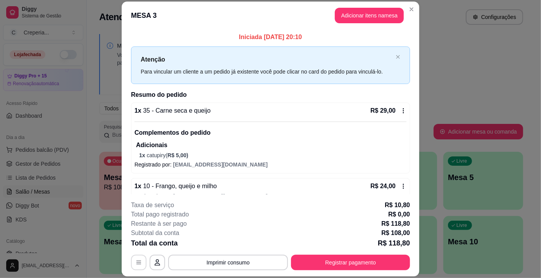
click at [139, 263] on button "button" at bounding box center [139, 263] width 16 height 16
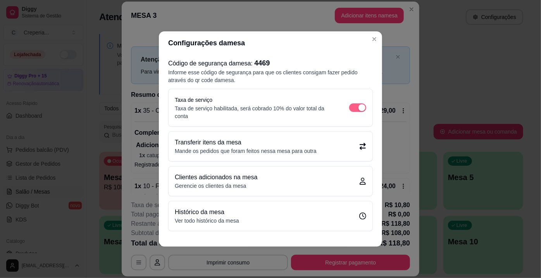
click at [352, 106] on span "button" at bounding box center [357, 108] width 17 height 9
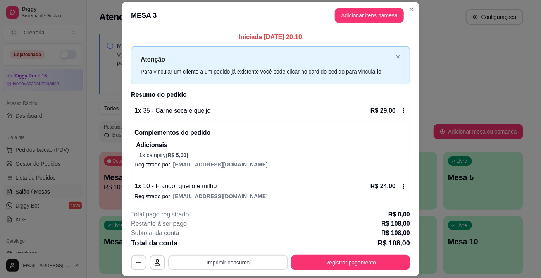
click at [241, 264] on button "Imprimir consumo" at bounding box center [228, 263] width 120 height 16
click at [236, 249] on button "IMPRESSORA" at bounding box center [228, 245] width 54 height 12
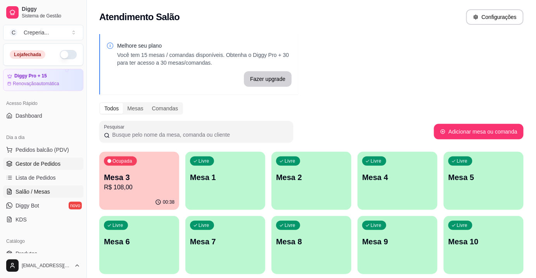
click at [35, 164] on span "Gestor de Pedidos" at bounding box center [38, 164] width 45 height 8
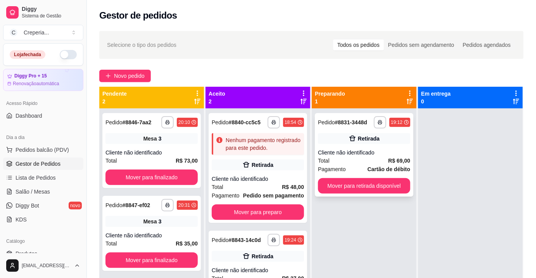
click at [382, 160] on div "Total R$ 69,00" at bounding box center [364, 161] width 92 height 9
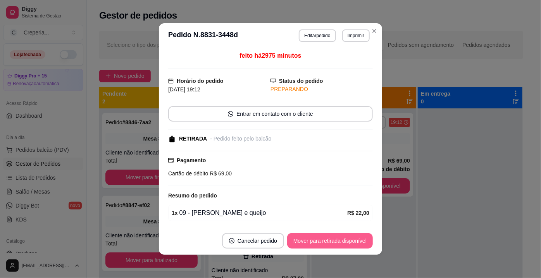
click at [318, 240] on button "Mover para retirada disponível" at bounding box center [330, 241] width 86 height 16
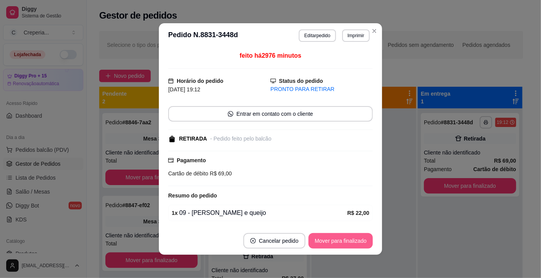
click at [318, 240] on button "Mover para finalizado" at bounding box center [341, 241] width 64 height 16
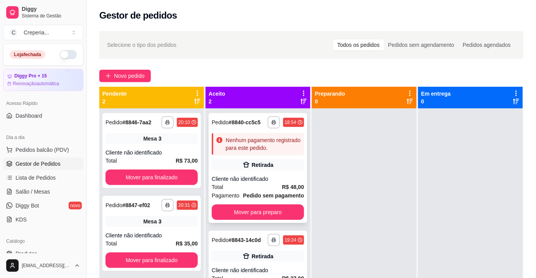
click at [269, 171] on div "**********" at bounding box center [258, 168] width 98 height 110
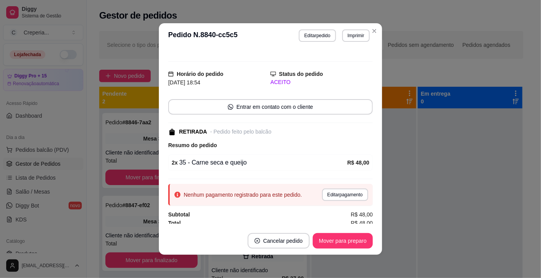
scroll to position [9, 0]
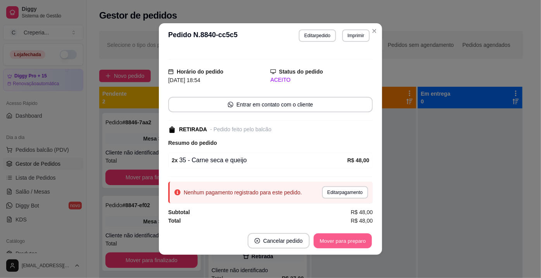
click at [328, 242] on button "Mover para preparo" at bounding box center [343, 241] width 58 height 15
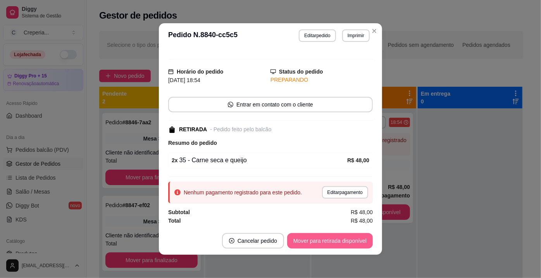
click at [328, 242] on button "Mover para retirada disponível" at bounding box center [330, 241] width 86 height 16
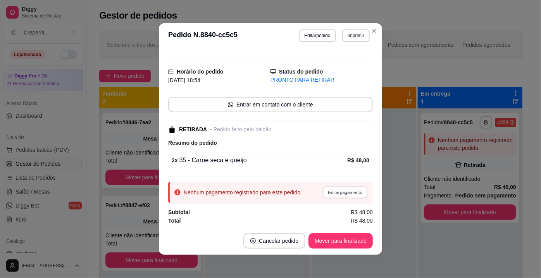
click at [332, 196] on button "Editar pagamento" at bounding box center [345, 193] width 45 height 12
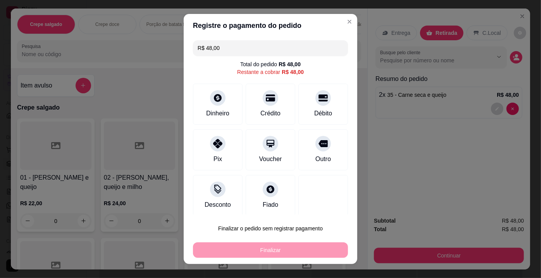
click at [317, 80] on div "R$ 48,00 Total do pedido R$ 48,00 Restante a cobrar R$ 48,00 Dinheiro Crédito D…" at bounding box center [271, 126] width 174 height 178
click at [318, 97] on icon at bounding box center [323, 96] width 10 height 10
type input "R$ 0,00"
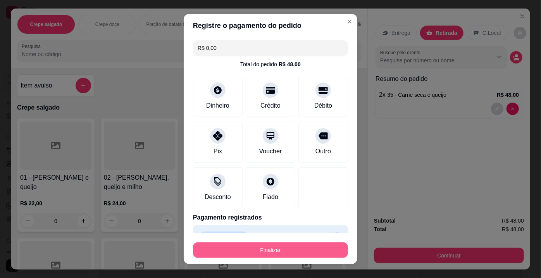
click at [276, 252] on button "Finalizar" at bounding box center [270, 251] width 155 height 16
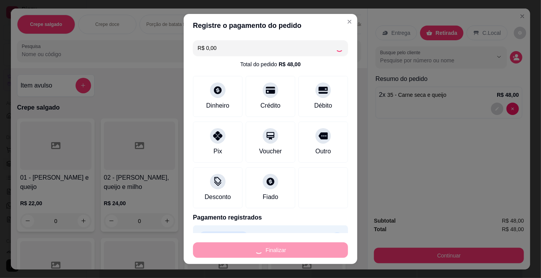
type input "0"
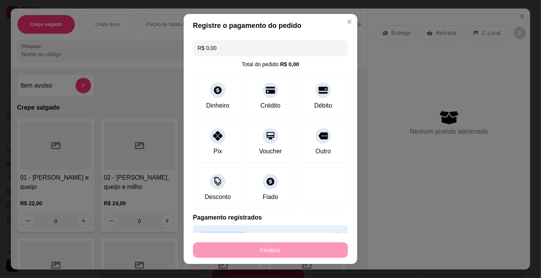
type input "-R$ 48,00"
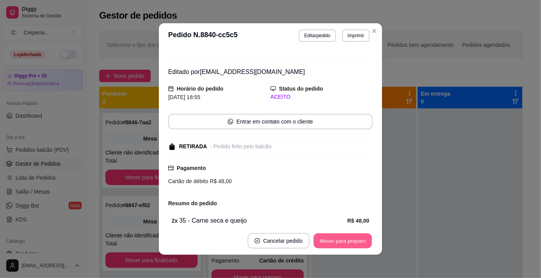
click at [355, 241] on button "Mover para preparo" at bounding box center [343, 241] width 58 height 15
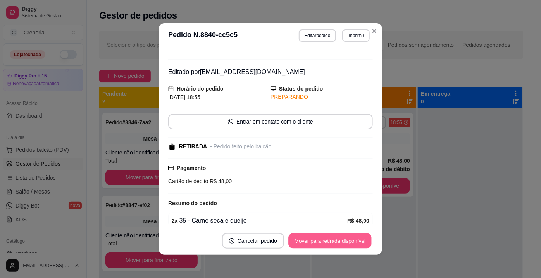
click at [355, 241] on button "Mover para retirada disponível" at bounding box center [329, 241] width 83 height 15
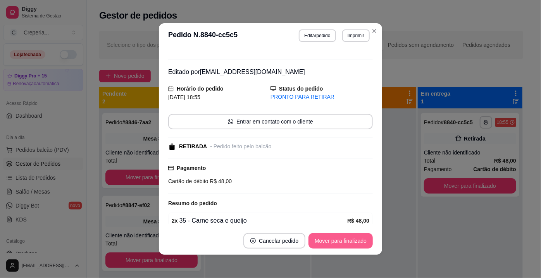
click at [355, 241] on button "Mover para finalizado" at bounding box center [341, 241] width 64 height 16
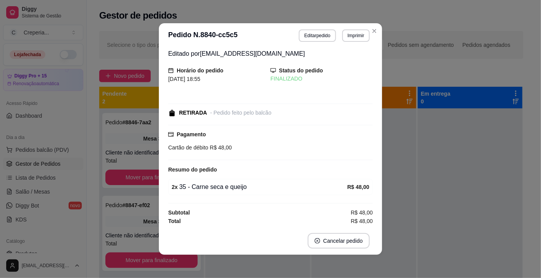
scroll to position [2, 0]
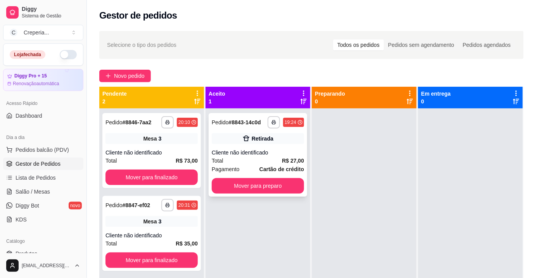
click at [287, 145] on div "**********" at bounding box center [258, 155] width 98 height 84
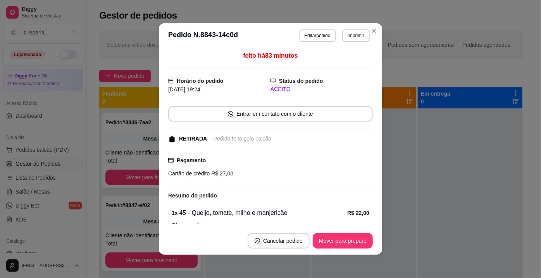
scroll to position [70, 0]
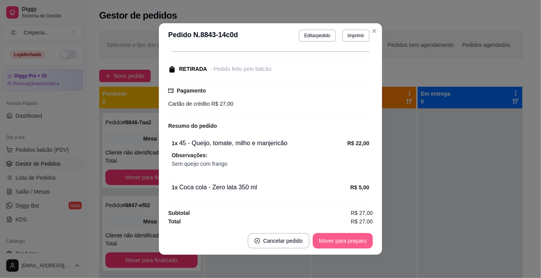
click at [331, 240] on button "Mover para preparo" at bounding box center [343, 241] width 60 height 16
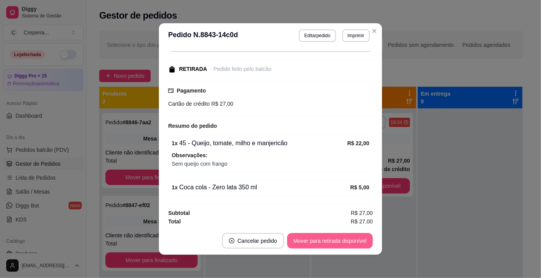
click at [343, 238] on button "Mover para retirada disponível" at bounding box center [330, 241] width 86 height 16
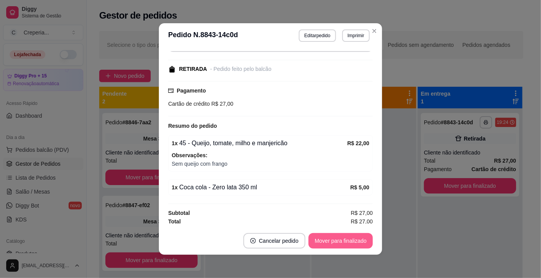
click at [343, 238] on button "Mover para finalizado" at bounding box center [341, 241] width 64 height 16
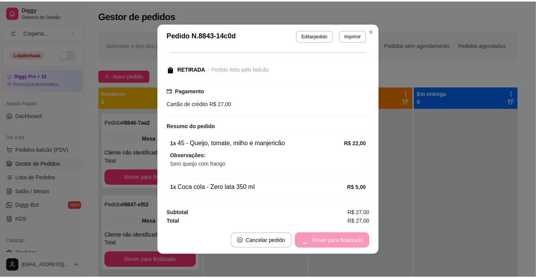
scroll to position [37, 0]
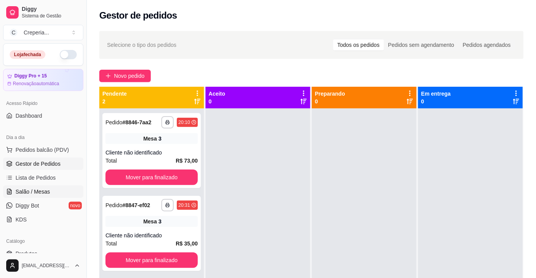
click at [47, 192] on span "Salão / Mesas" at bounding box center [33, 192] width 35 height 8
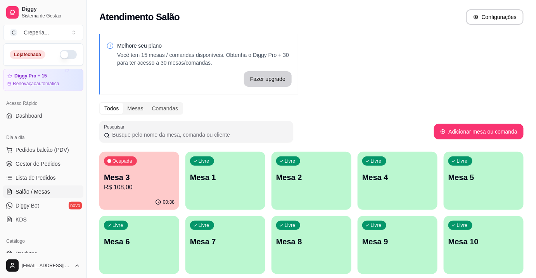
click at [134, 178] on p "Mesa 3" at bounding box center [139, 177] width 71 height 11
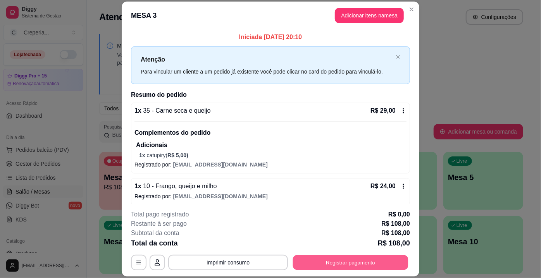
click at [327, 262] on button "Registrar pagamento" at bounding box center [351, 263] width 116 height 15
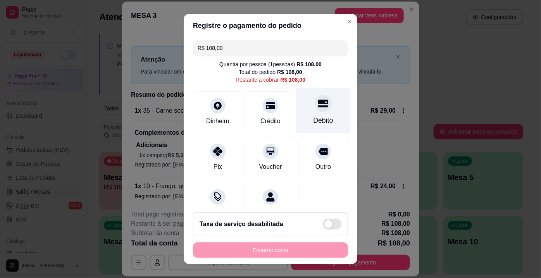
click at [302, 111] on div "Débito" at bounding box center [323, 110] width 55 height 45
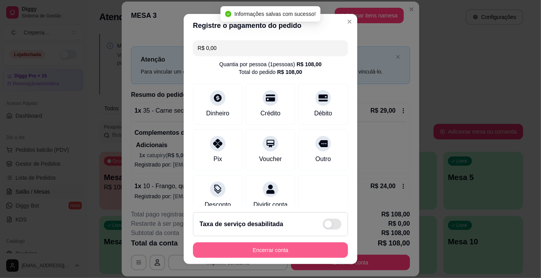
type input "R$ 0,00"
click at [292, 250] on button "Encerrar conta" at bounding box center [270, 251] width 155 height 16
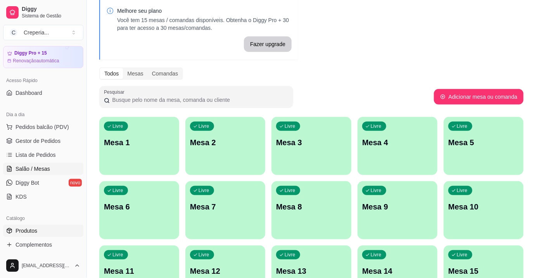
scroll to position [70, 0]
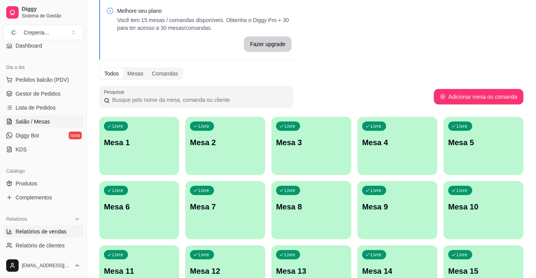
click at [42, 230] on span "Relatórios de vendas" at bounding box center [41, 232] width 51 height 8
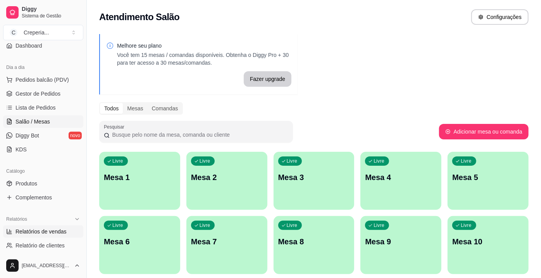
select select "ALL"
select select "0"
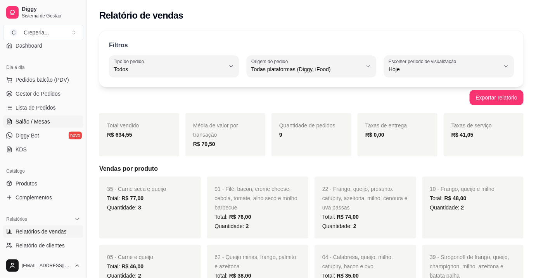
click at [54, 118] on link "Salão / Mesas" at bounding box center [43, 122] width 80 height 12
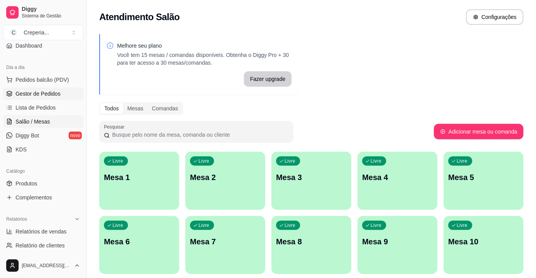
click at [53, 92] on span "Gestor de Pedidos" at bounding box center [38, 94] width 45 height 8
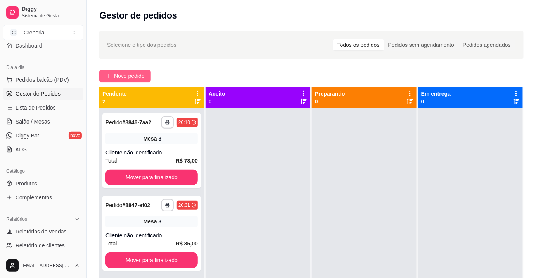
click at [124, 80] on button "Novo pedido" at bounding box center [125, 76] width 52 height 12
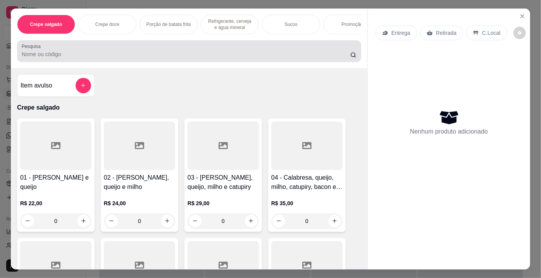
click at [153, 50] on div at bounding box center [189, 51] width 335 height 16
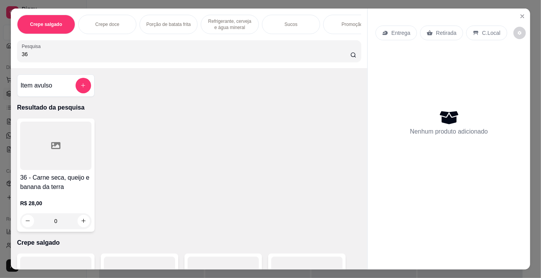
type input "36"
click at [45, 164] on div at bounding box center [55, 146] width 71 height 48
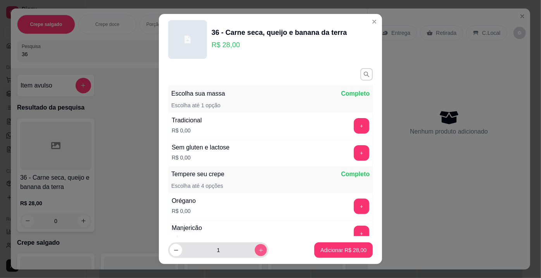
click at [256, 247] on button "increase-product-quantity" at bounding box center [261, 251] width 12 height 12
type input "3"
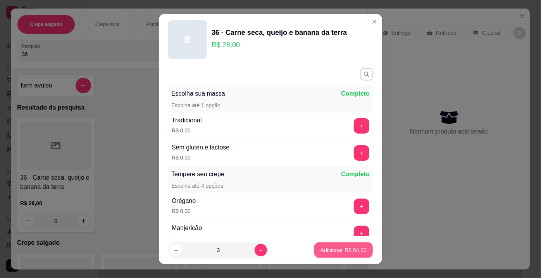
click at [352, 250] on p "Adicionar R$ 84,00" at bounding box center [344, 251] width 46 height 8
type input "3"
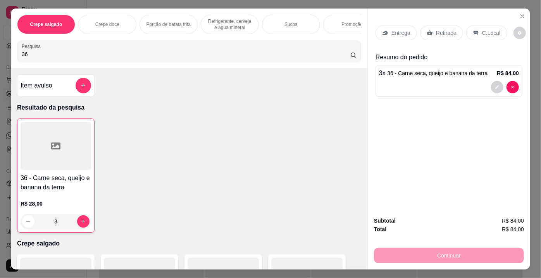
click at [439, 34] on div "Retirada" at bounding box center [441, 33] width 43 height 15
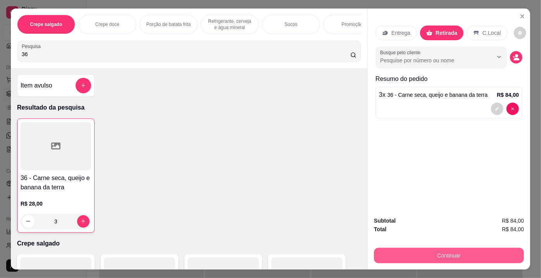
click at [424, 256] on button "Continuar" at bounding box center [449, 256] width 150 height 16
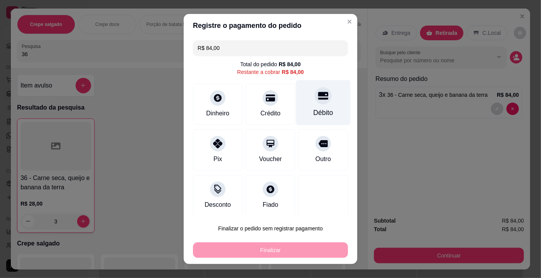
click at [318, 98] on icon at bounding box center [323, 96] width 10 height 8
type input "R$ 0,00"
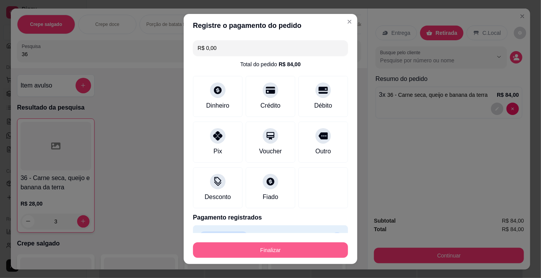
click at [276, 248] on button "Finalizar" at bounding box center [270, 251] width 155 height 16
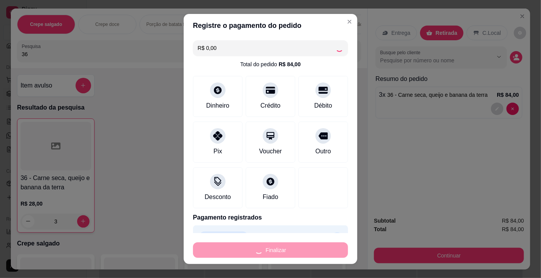
type input "0"
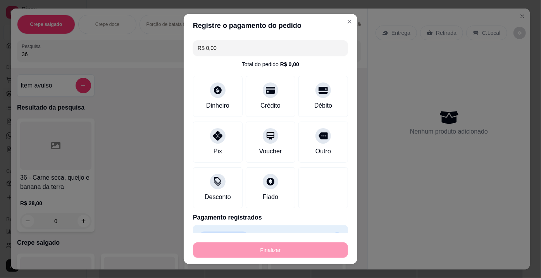
type input "-R$ 84,00"
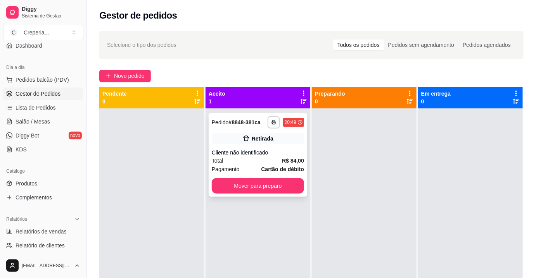
click at [290, 143] on div "Retirada" at bounding box center [258, 138] width 92 height 11
click at [247, 157] on div "Total R$ 84,00" at bounding box center [258, 161] width 92 height 9
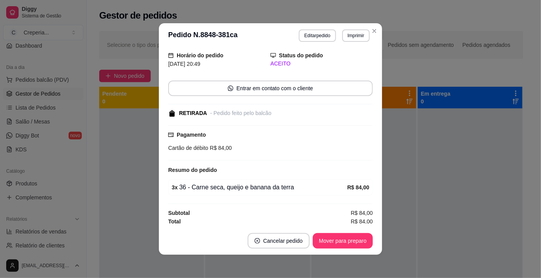
scroll to position [2, 0]
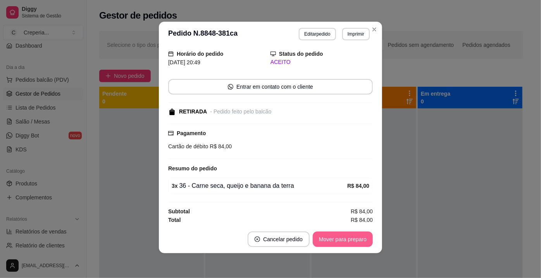
click at [323, 242] on button "Mover para preparo" at bounding box center [343, 240] width 60 height 16
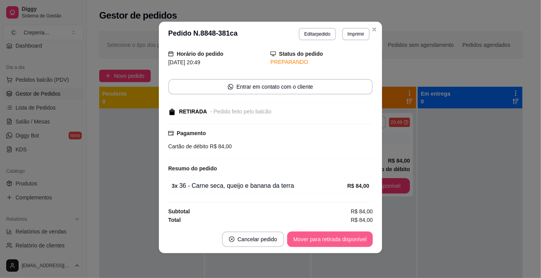
click at [354, 238] on button "Mover para retirada disponível" at bounding box center [330, 240] width 86 height 16
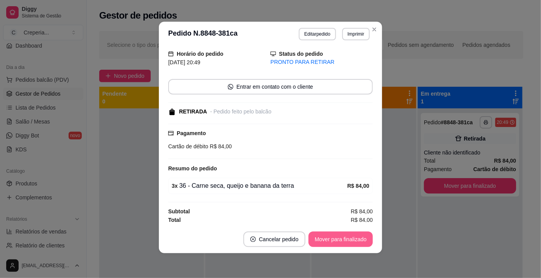
click at [354, 241] on button "Mover para finalizado" at bounding box center [341, 240] width 64 height 16
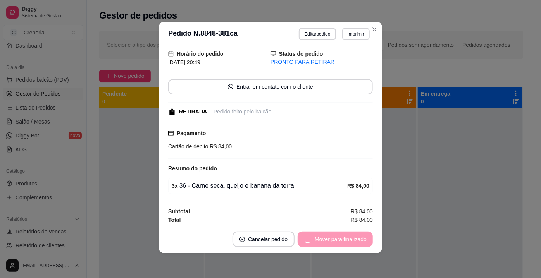
scroll to position [0, 0]
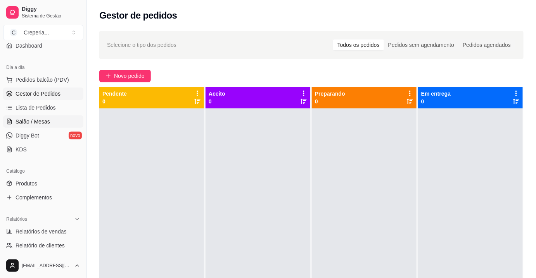
click at [44, 122] on span "Salão / Mesas" at bounding box center [33, 122] width 35 height 8
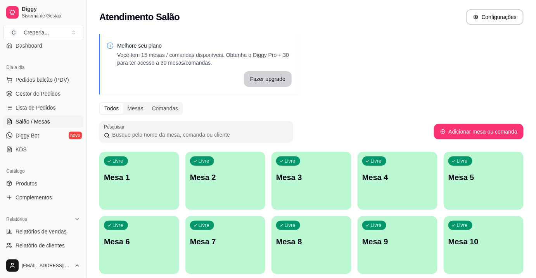
click at [378, 180] on p "Mesa 4" at bounding box center [397, 177] width 71 height 11
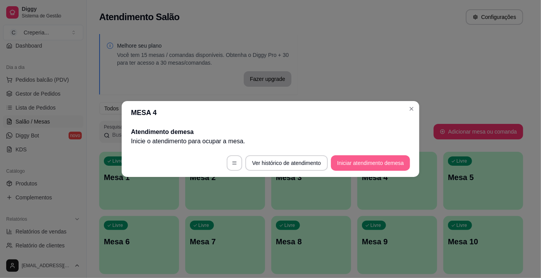
click at [354, 163] on button "Iniciar atendimento de mesa" at bounding box center [370, 163] width 79 height 16
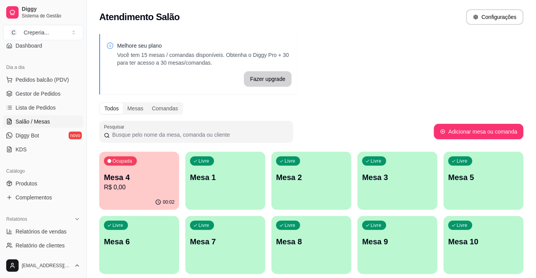
click at [230, 184] on div "Livre Mesa 1" at bounding box center [225, 176] width 80 height 49
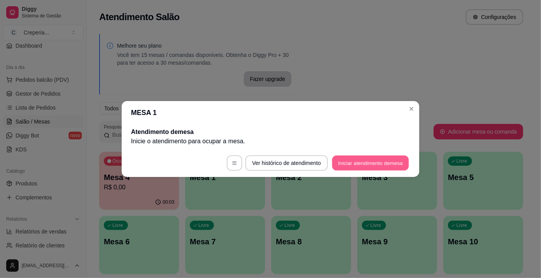
click at [359, 161] on button "Iniciar atendimento de mesa" at bounding box center [370, 163] width 77 height 15
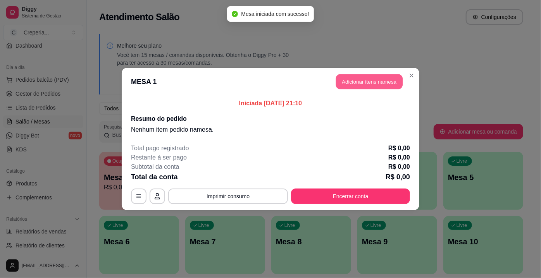
click at [358, 82] on button "Adicionar itens na mesa" at bounding box center [369, 81] width 67 height 15
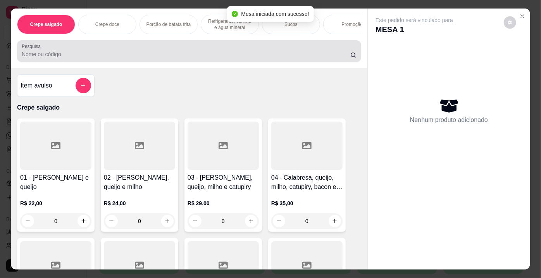
click at [74, 58] on input "Pesquisa" at bounding box center [186, 54] width 329 height 8
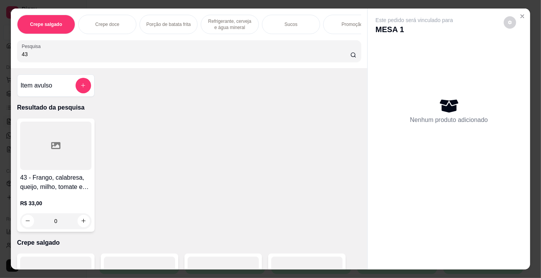
type input "43"
click at [70, 151] on div at bounding box center [55, 146] width 71 height 48
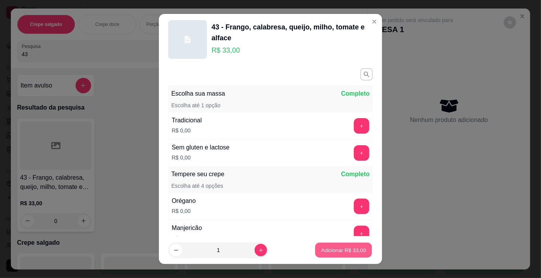
click at [330, 243] on button "Adicionar R$ 33,00" at bounding box center [343, 250] width 57 height 15
type input "1"
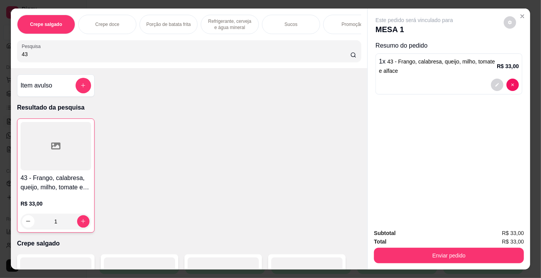
drag, startPoint x: 44, startPoint y: 57, endPoint x: 0, endPoint y: 58, distance: 44.2
click at [0, 58] on div "Crepe salgado Crepe doce Porção de batata frita Refrigerante, cerveja e água mi…" at bounding box center [270, 139] width 541 height 278
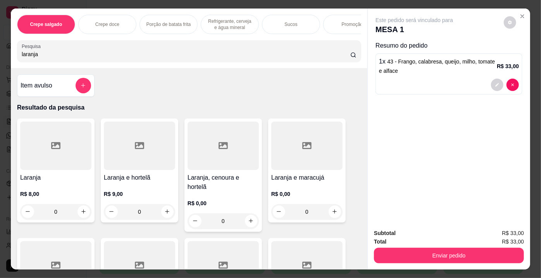
type input "laranja"
click at [50, 148] on div at bounding box center [55, 146] width 71 height 48
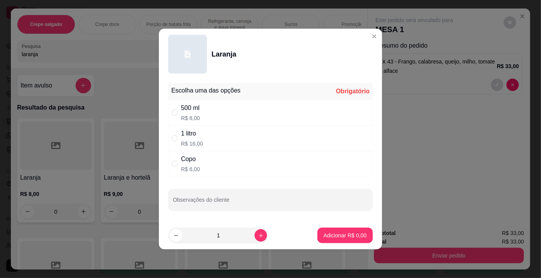
click at [189, 104] on div "500 ml" at bounding box center [190, 108] width 19 height 9
radio input "true"
click at [324, 235] on p "Adicionar R$ 8,00" at bounding box center [345, 235] width 42 height 7
type input "1"
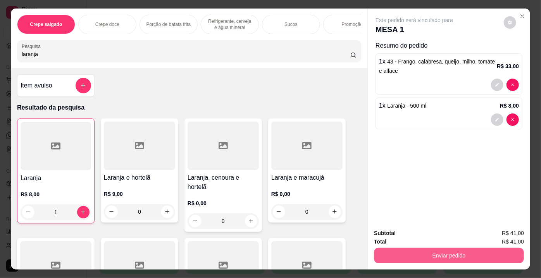
click at [430, 252] on button "Enviar pedido" at bounding box center [449, 256] width 150 height 16
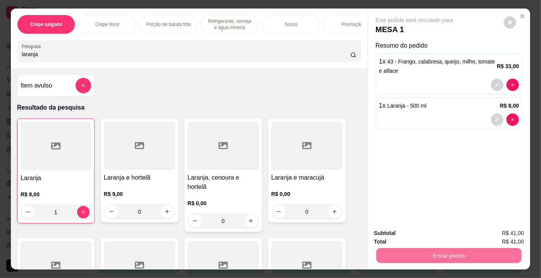
click at [491, 234] on button "Enviar pedido" at bounding box center [504, 234] width 43 height 14
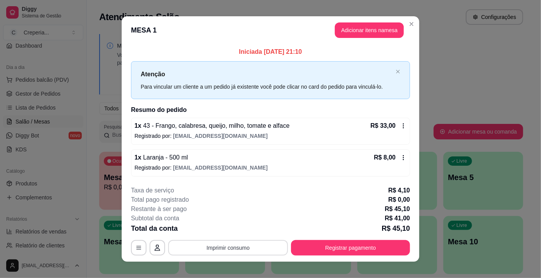
click at [250, 247] on button "Imprimir consumo" at bounding box center [228, 248] width 120 height 16
click at [240, 228] on button "IMPRESSORA" at bounding box center [228, 230] width 56 height 12
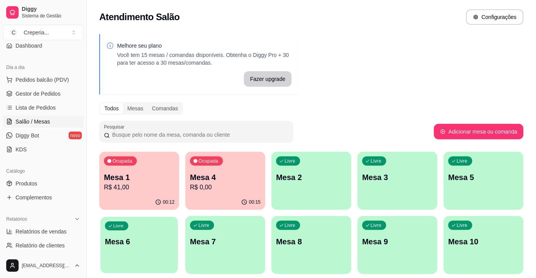
click at [141, 240] on p "Mesa 6" at bounding box center [139, 242] width 69 height 10
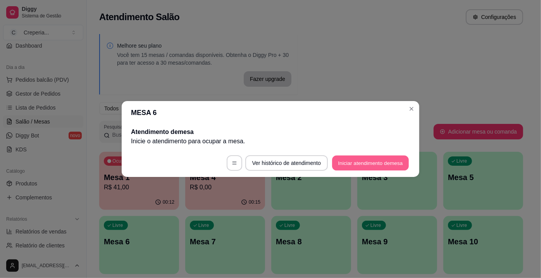
click at [366, 161] on button "Iniciar atendimento de mesa" at bounding box center [370, 163] width 77 height 15
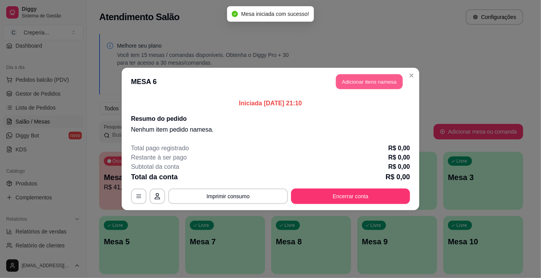
click at [358, 86] on button "Adicionar itens na mesa" at bounding box center [369, 81] width 67 height 15
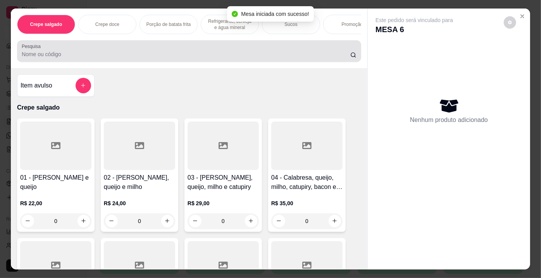
click at [169, 51] on div at bounding box center [189, 51] width 335 height 16
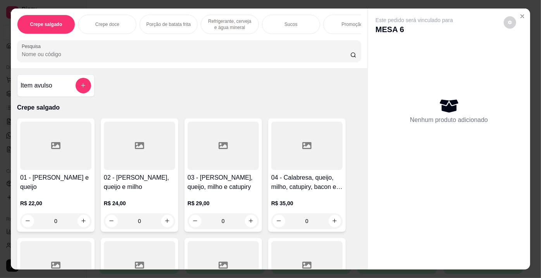
scroll to position [70, 0]
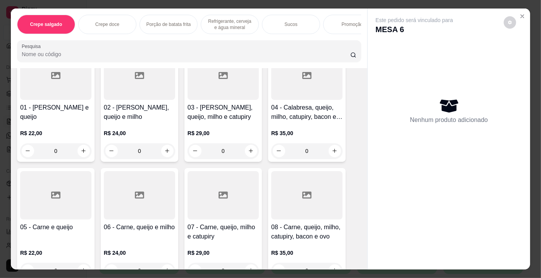
click at [84, 232] on h4 "05 - Carne e queijo" at bounding box center [55, 227] width 71 height 9
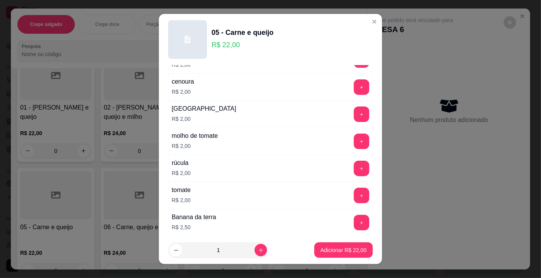
scroll to position [317, 0]
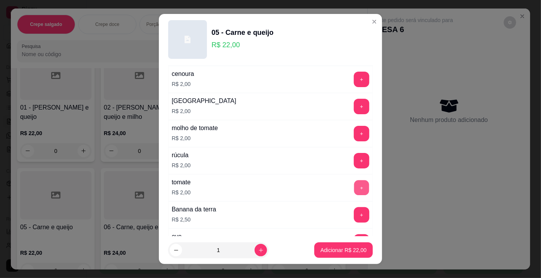
click at [354, 187] on button "+" at bounding box center [361, 188] width 15 height 15
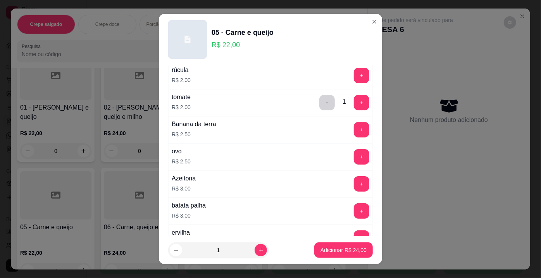
scroll to position [423, 0]
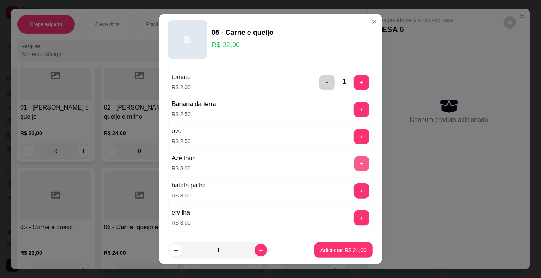
click at [354, 157] on button "+" at bounding box center [361, 164] width 15 height 15
click at [342, 250] on p "Adicionar R$ 27,00" at bounding box center [344, 251] width 46 height 8
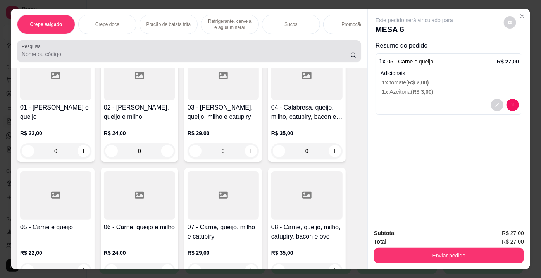
click at [75, 52] on div at bounding box center [189, 51] width 335 height 16
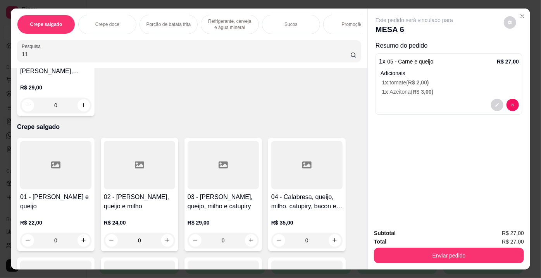
scroll to position [0, 0]
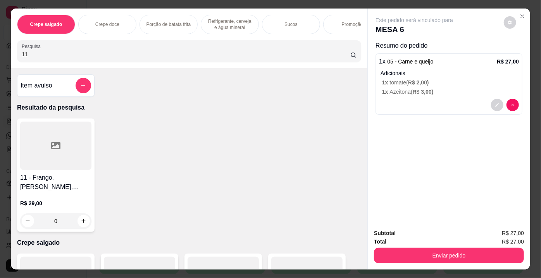
type input "11"
click at [63, 147] on div at bounding box center [55, 146] width 71 height 48
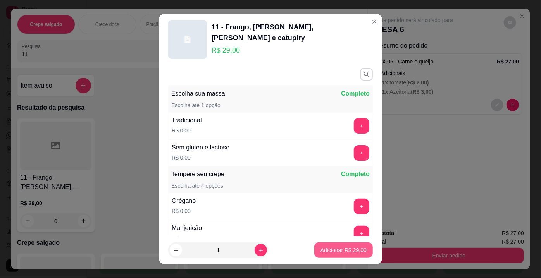
click at [344, 250] on p "Adicionar R$ 29,00" at bounding box center [344, 251] width 46 height 8
type input "1"
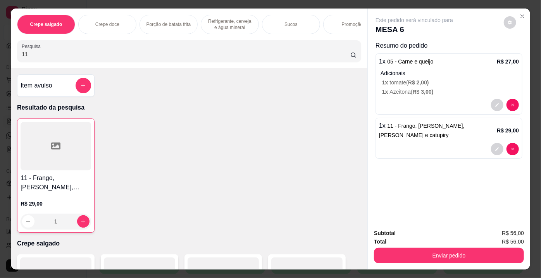
drag, startPoint x: 44, startPoint y: 52, endPoint x: 0, endPoint y: 64, distance: 45.8
click at [0, 64] on div "Crepe salgado Crepe doce Porção de batata frita Refrigerante, cerveja e água mi…" at bounding box center [270, 139] width 541 height 278
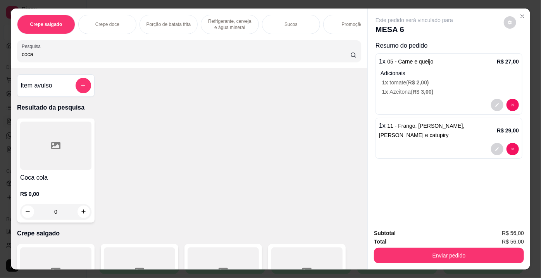
type input "coca"
click at [37, 144] on div at bounding box center [55, 146] width 71 height 48
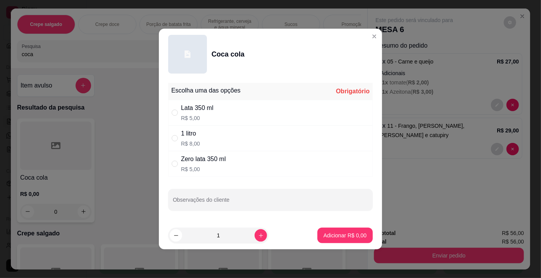
click at [190, 142] on p "R$ 8,00" at bounding box center [190, 144] width 19 height 8
radio input "true"
click at [327, 237] on p "Adicionar R$ 8,00" at bounding box center [345, 235] width 42 height 7
type input "1"
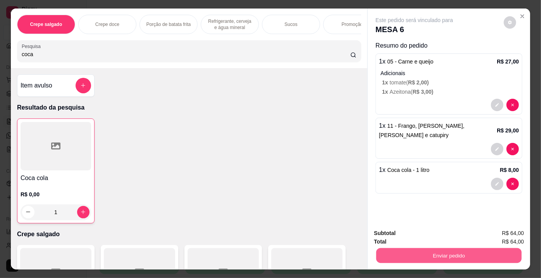
click at [431, 254] on button "Enviar pedido" at bounding box center [448, 256] width 145 height 15
click at [495, 232] on button "Enviar pedido" at bounding box center [504, 234] width 44 height 15
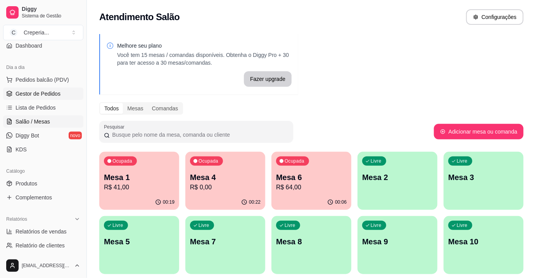
click at [48, 97] on link "Gestor de Pedidos" at bounding box center [43, 94] width 80 height 12
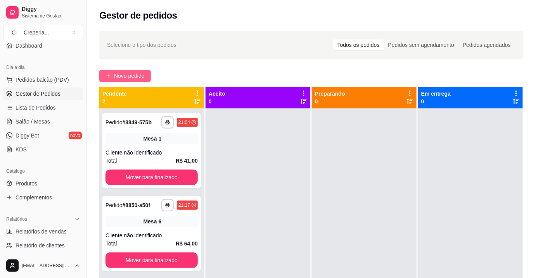
click at [144, 78] on span "Novo pedido" at bounding box center [129, 76] width 31 height 9
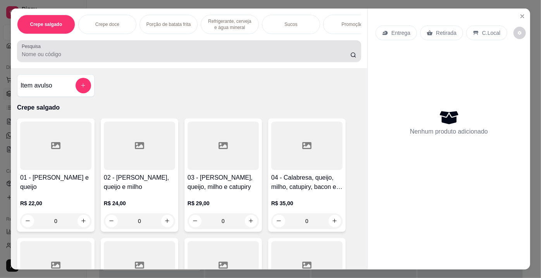
click at [106, 58] on input "Pesquisa" at bounding box center [186, 54] width 329 height 8
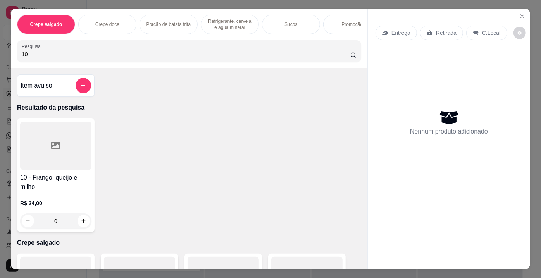
type input "10"
click at [71, 143] on div at bounding box center [55, 146] width 71 height 48
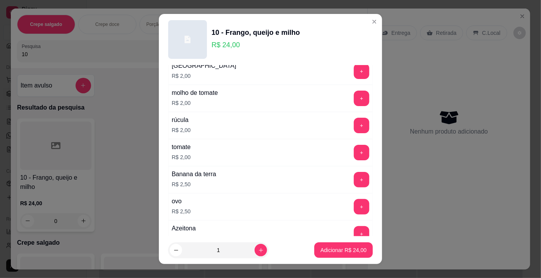
scroll to position [388, 0]
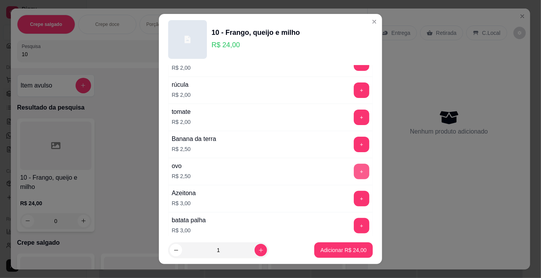
click at [354, 166] on button "+" at bounding box center [362, 172] width 16 height 16
click at [328, 247] on p "Adicionar R$ 26,50" at bounding box center [343, 250] width 45 height 7
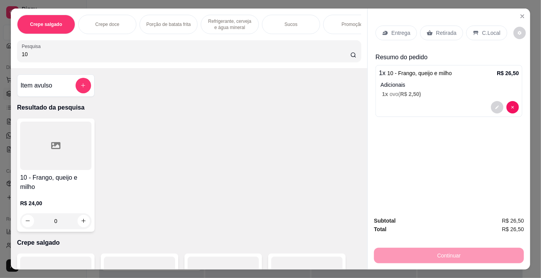
click at [442, 29] on p "Retirada" at bounding box center [446, 33] width 21 height 8
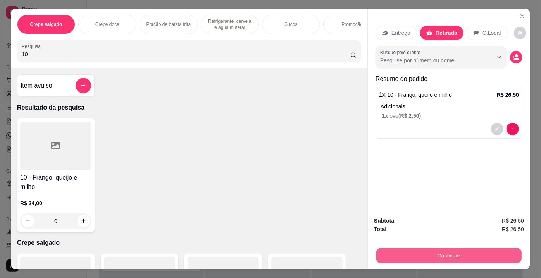
click at [438, 254] on button "Continuar" at bounding box center [448, 256] width 145 height 15
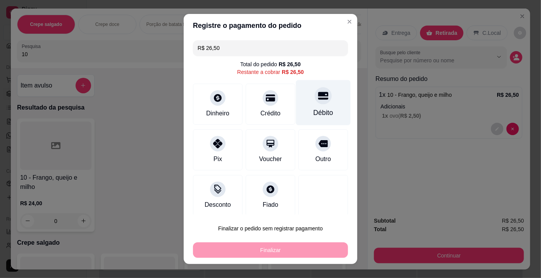
click at [318, 101] on icon at bounding box center [323, 96] width 10 height 10
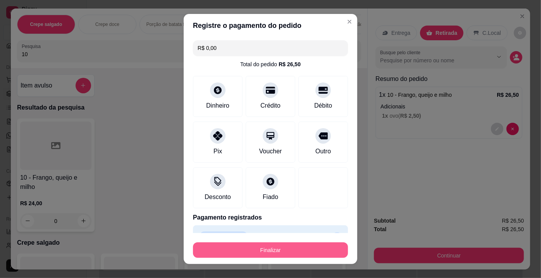
click at [269, 253] on button "Finalizar" at bounding box center [270, 251] width 155 height 16
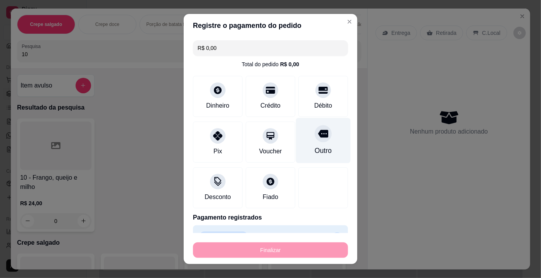
type input "-R$ 26,50"
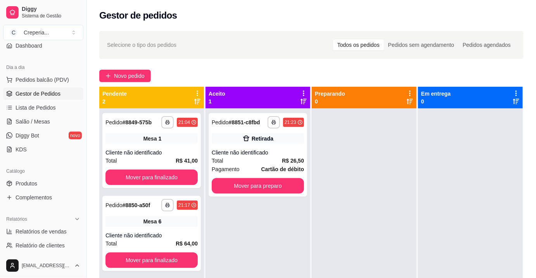
click at [318, 164] on div at bounding box center [364, 248] width 105 height 278
click at [43, 118] on span "Salão / Mesas" at bounding box center [33, 122] width 35 height 8
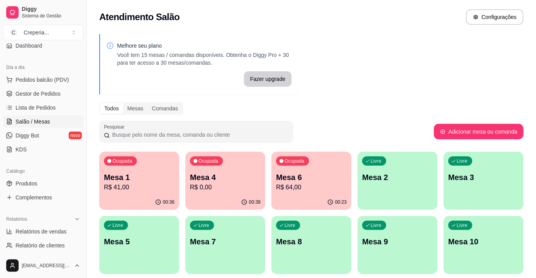
click at [236, 189] on p "R$ 0,00" at bounding box center [225, 187] width 71 height 9
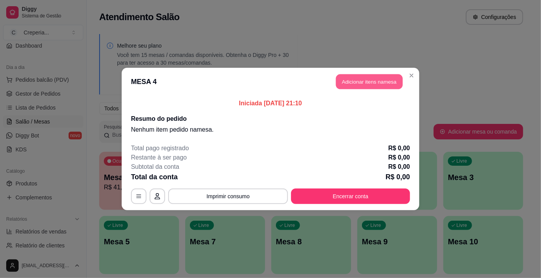
click at [359, 84] on button "Adicionar itens na mesa" at bounding box center [369, 81] width 67 height 15
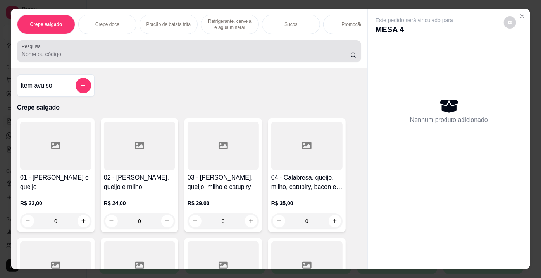
click at [169, 57] on input "Pesquisa" at bounding box center [186, 54] width 329 height 8
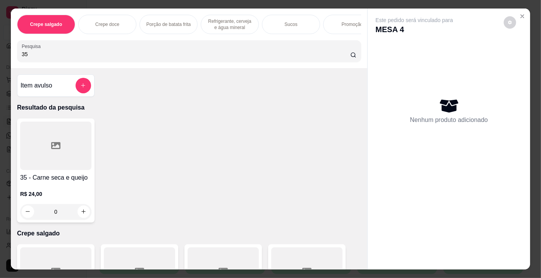
type input "35"
click at [44, 144] on div at bounding box center [55, 146] width 71 height 48
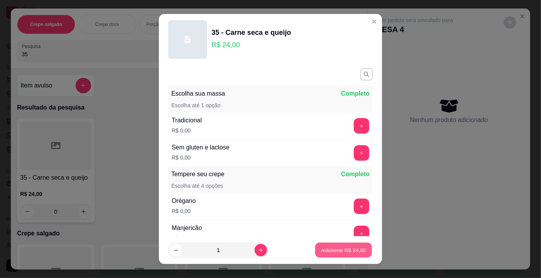
click at [340, 251] on p "Adicionar R$ 24,00" at bounding box center [343, 250] width 45 height 7
type input "1"
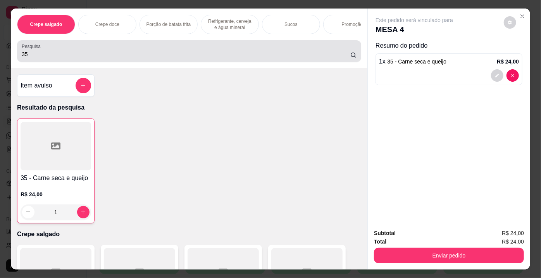
click at [60, 58] on input "35" at bounding box center [186, 54] width 329 height 8
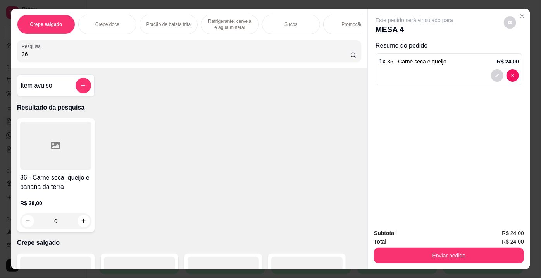
type input "36"
click at [78, 147] on div at bounding box center [55, 146] width 71 height 48
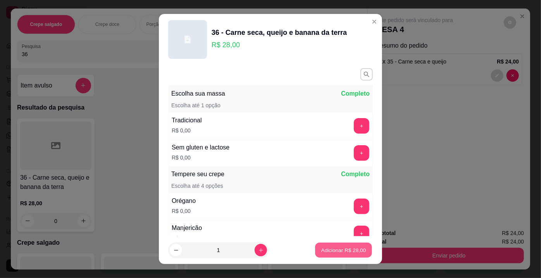
click at [338, 251] on p "Adicionar R$ 28,00" at bounding box center [343, 250] width 45 height 7
type input "1"
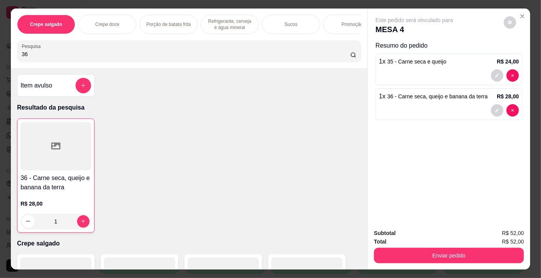
drag, startPoint x: 64, startPoint y: 56, endPoint x: 0, endPoint y: 41, distance: 65.8
click at [0, 41] on div "Crepe salgado Crepe doce Porção de batata frita Refrigerante, cerveja e água mi…" at bounding box center [270, 139] width 541 height 278
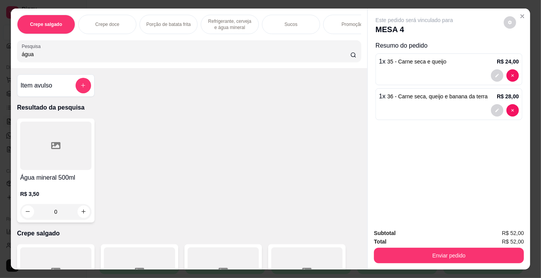
type input "água"
click at [54, 158] on div at bounding box center [55, 146] width 71 height 48
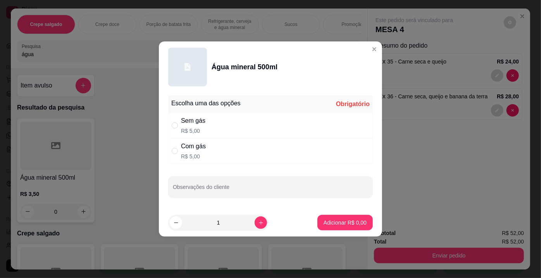
click at [213, 147] on div "Com gás R$ 5,00" at bounding box center [270, 151] width 205 height 26
radio input "true"
click at [326, 225] on p "Adicionar R$ 5,00" at bounding box center [345, 223] width 43 height 8
type input "1"
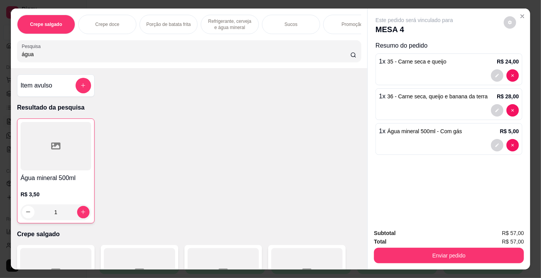
drag, startPoint x: 53, startPoint y: 54, endPoint x: 0, endPoint y: 55, distance: 53.1
click at [0, 55] on div "Crepe salgado Crepe doce Porção de batata frita Refrigerante, cerveja e água mi…" at bounding box center [270, 139] width 541 height 278
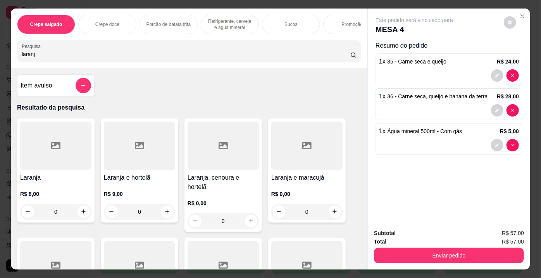
type input "laranj"
click at [60, 150] on div at bounding box center [55, 146] width 71 height 48
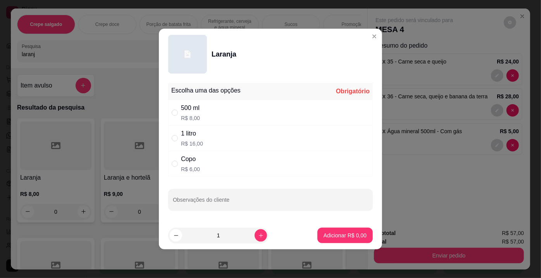
click at [192, 113] on div "500 ml R$ 8,00" at bounding box center [190, 113] width 19 height 19
radio input "true"
click at [330, 237] on p "Adicionar R$ 8,00" at bounding box center [345, 236] width 43 height 8
type input "1"
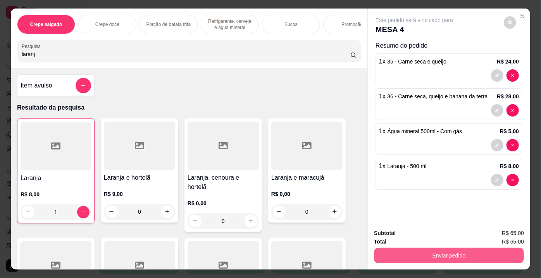
click at [472, 257] on button "Enviar pedido" at bounding box center [449, 256] width 150 height 16
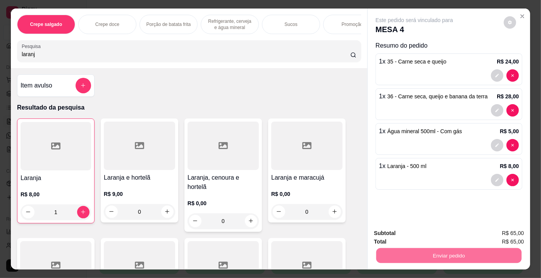
click at [506, 234] on button "Enviar pedido" at bounding box center [504, 234] width 44 height 15
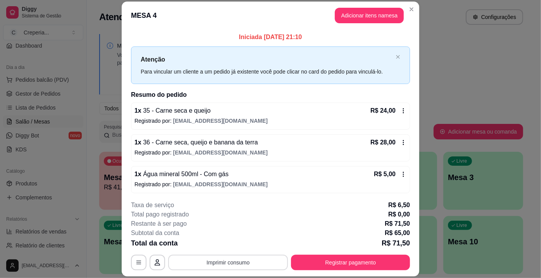
click at [230, 264] on button "Imprimir consumo" at bounding box center [228, 263] width 120 height 16
click at [237, 247] on button "IMPRESSORA" at bounding box center [228, 245] width 56 height 12
click at [326, 262] on button "Registrar pagamento" at bounding box center [350, 263] width 119 height 16
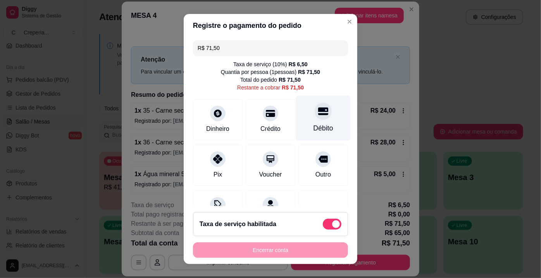
click at [315, 117] on div at bounding box center [323, 111] width 17 height 17
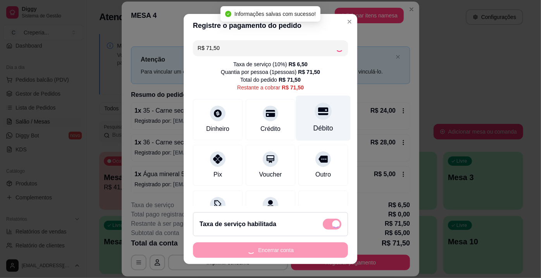
type input "R$ 0,00"
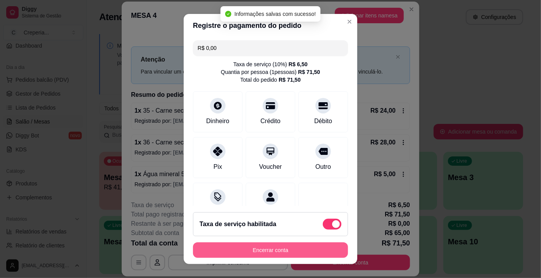
click at [273, 254] on button "Encerrar conta" at bounding box center [270, 251] width 155 height 16
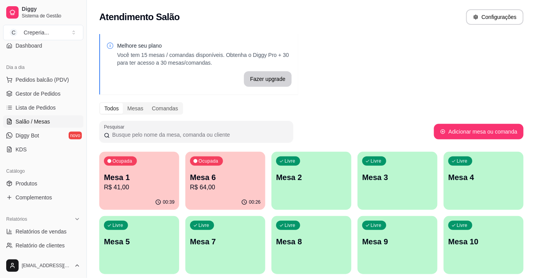
click at [145, 174] on p "Mesa 1" at bounding box center [139, 177] width 71 height 11
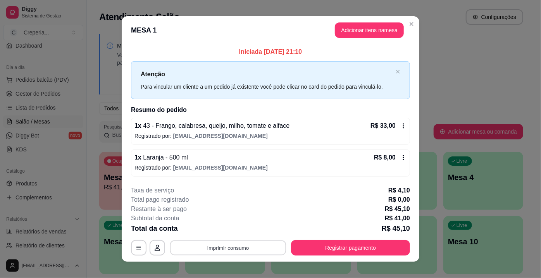
click at [222, 247] on button "Imprimir consumo" at bounding box center [228, 247] width 116 height 15
click at [232, 226] on button "IMPRESSORA" at bounding box center [228, 230] width 56 height 12
click at [311, 246] on button "Registrar pagamento" at bounding box center [350, 248] width 119 height 16
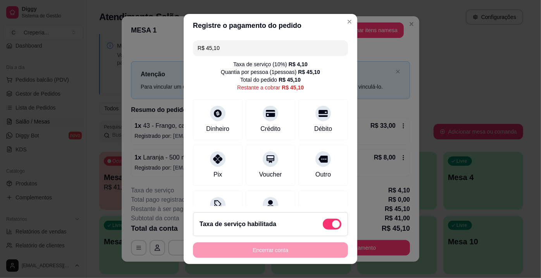
drag, startPoint x: 309, startPoint y: 117, endPoint x: 317, endPoint y: 219, distance: 101.9
click at [316, 118] on div at bounding box center [324, 114] width 16 height 16
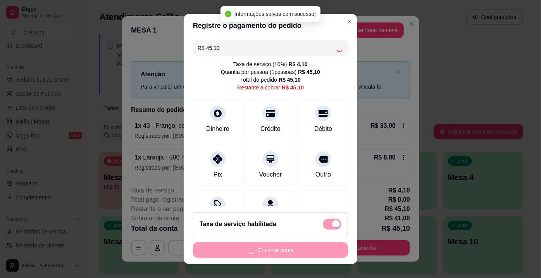
type input "R$ 0,00"
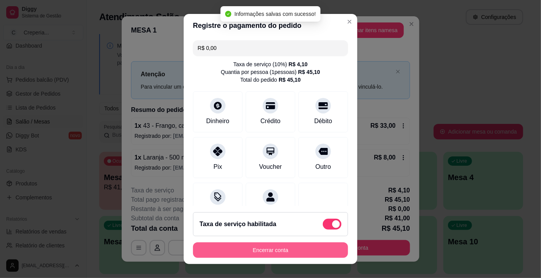
click at [289, 249] on button "Encerrar conta" at bounding box center [270, 251] width 155 height 16
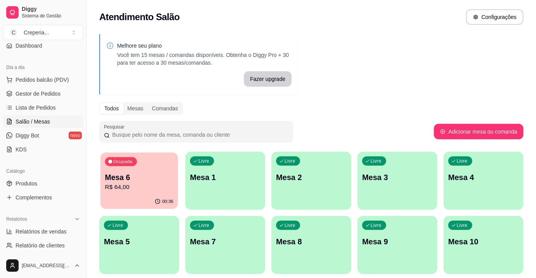
click at [148, 179] on p "Mesa 6" at bounding box center [139, 178] width 69 height 10
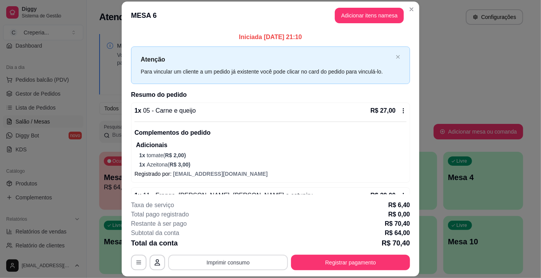
click at [258, 260] on button "Imprimir consumo" at bounding box center [228, 263] width 120 height 16
click at [233, 244] on button "IMPRESSORA" at bounding box center [228, 245] width 54 height 12
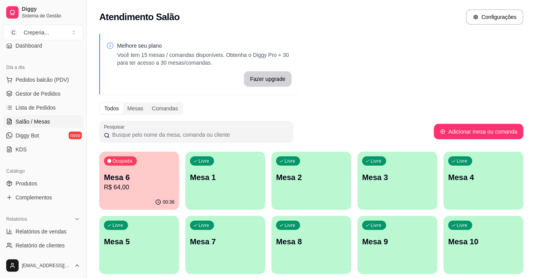
click at [160, 167] on div "Ocupada Mesa 6 R$ 64,00" at bounding box center [139, 173] width 80 height 43
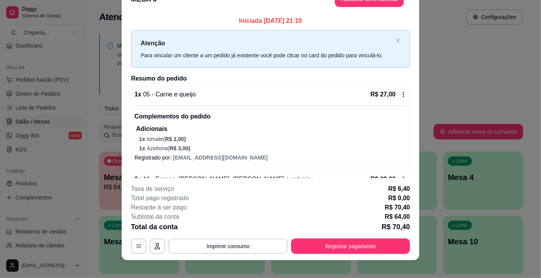
scroll to position [23, 0]
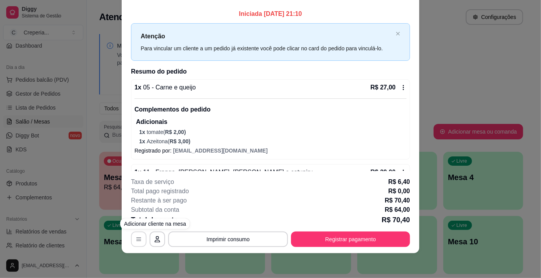
click at [137, 240] on icon "button" at bounding box center [138, 239] width 5 height 3
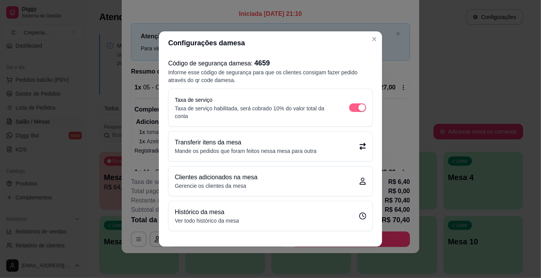
click at [360, 110] on div "button" at bounding box center [362, 107] width 7 height 7
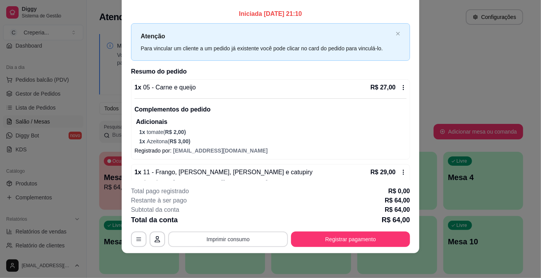
click at [218, 237] on button "Imprimir consumo" at bounding box center [228, 240] width 120 height 16
click at [230, 224] on button "IMPRESSORA" at bounding box center [228, 222] width 54 height 12
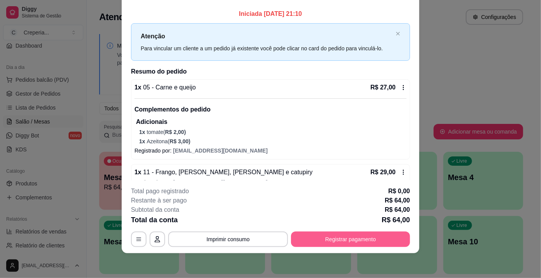
click at [341, 240] on button "Registrar pagamento" at bounding box center [350, 240] width 119 height 16
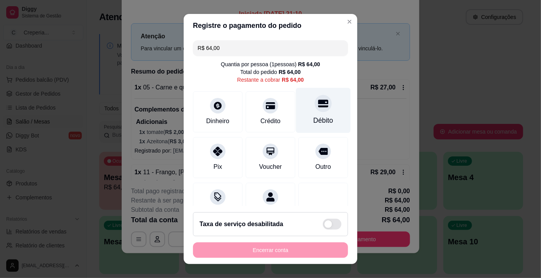
click at [308, 112] on div "Débito" at bounding box center [323, 110] width 55 height 45
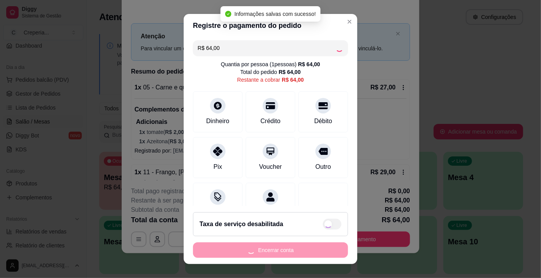
type input "R$ 0,00"
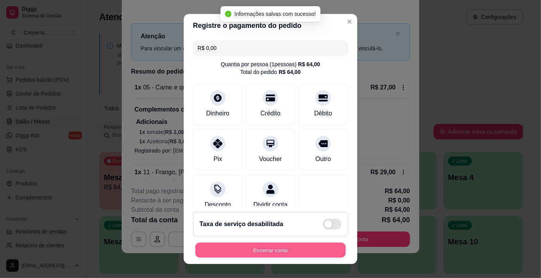
click at [271, 249] on button "Encerrar conta" at bounding box center [270, 250] width 150 height 15
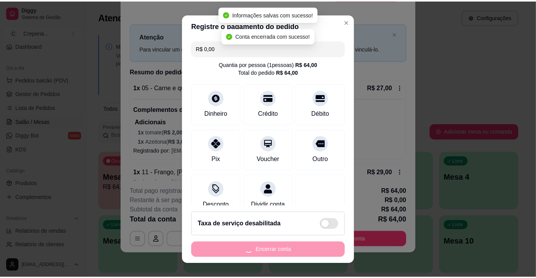
scroll to position [0, 0]
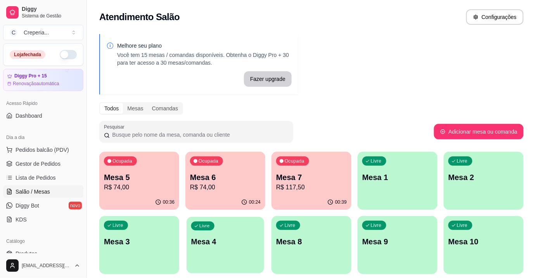
click at [219, 233] on div "Livre Mesa 4" at bounding box center [226, 240] width 78 height 47
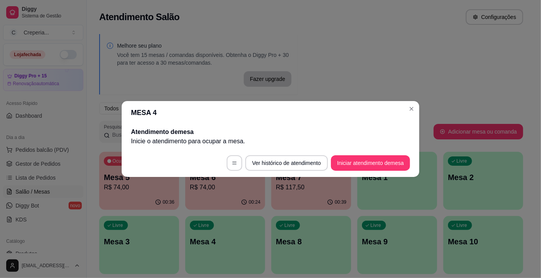
click at [369, 171] on footer "Ver histórico de atendimento Iniciar atendimento de mesa" at bounding box center [271, 163] width 298 height 28
click at [370, 164] on button "Iniciar atendimento de mesa" at bounding box center [370, 163] width 79 height 16
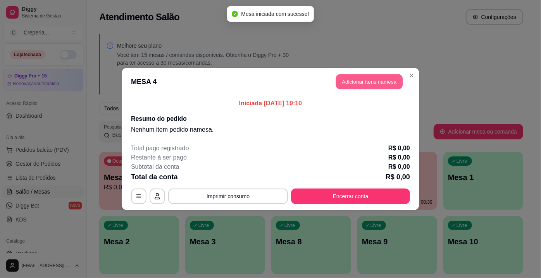
click at [364, 75] on button "Adicionar itens na mesa" at bounding box center [369, 81] width 67 height 15
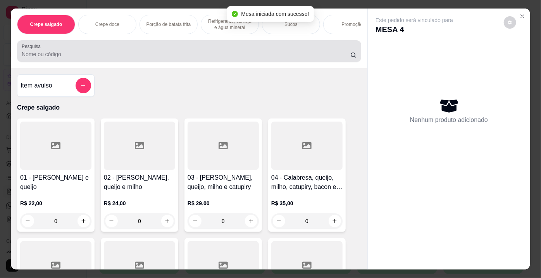
click at [107, 61] on div "Pesquisa" at bounding box center [189, 51] width 344 height 22
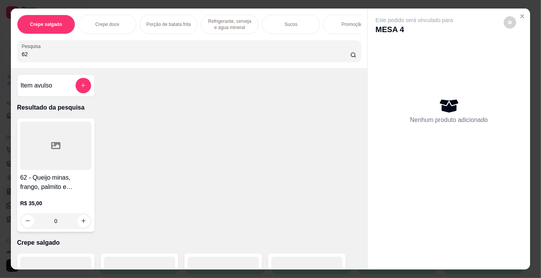
click at [43, 155] on div at bounding box center [55, 146] width 71 height 48
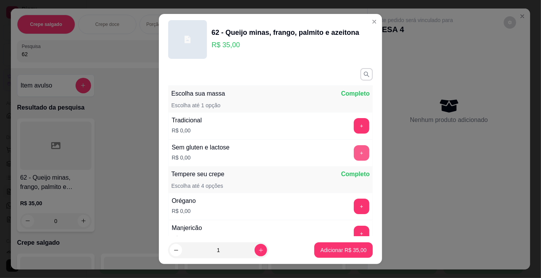
click at [354, 156] on button "+" at bounding box center [362, 153] width 16 height 16
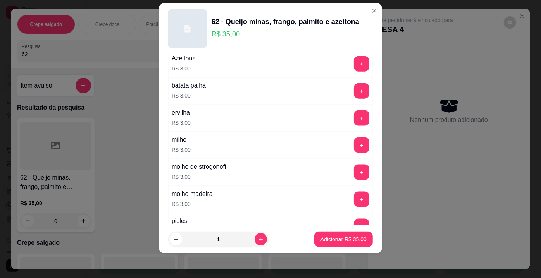
scroll to position [524, 0]
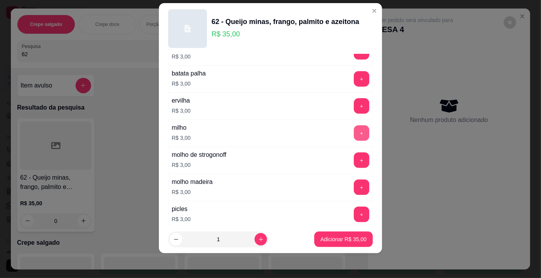
click at [354, 126] on button "+" at bounding box center [362, 134] width 16 height 16
click at [340, 238] on p "Adicionar R$ 38,00" at bounding box center [343, 239] width 45 height 7
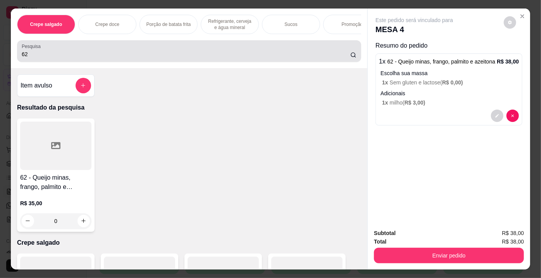
click at [173, 54] on input "62" at bounding box center [186, 54] width 329 height 8
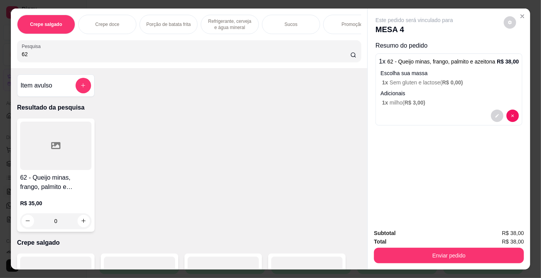
type input "6"
click at [61, 159] on div at bounding box center [55, 146] width 71 height 48
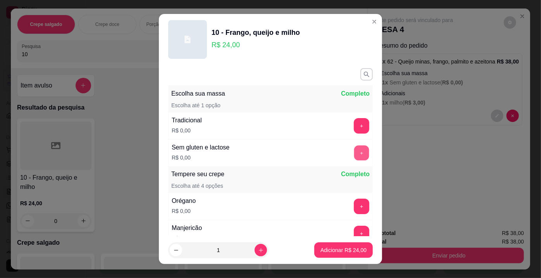
click at [347, 161] on div "Sem gluten e lactose R$ 0,00 +" at bounding box center [270, 153] width 205 height 27
click at [354, 155] on button "+" at bounding box center [362, 153] width 16 height 16
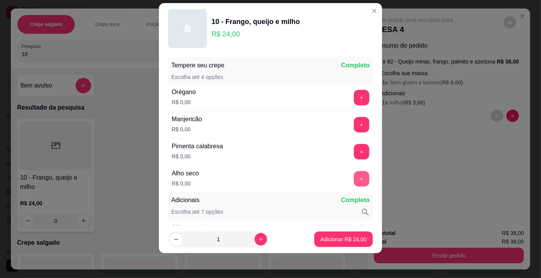
scroll to position [101, 0]
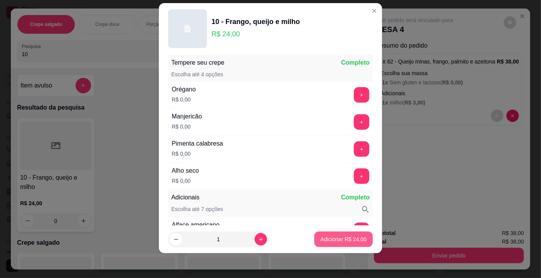
click at [342, 243] on p "Adicionar R$ 24,00" at bounding box center [344, 240] width 46 height 8
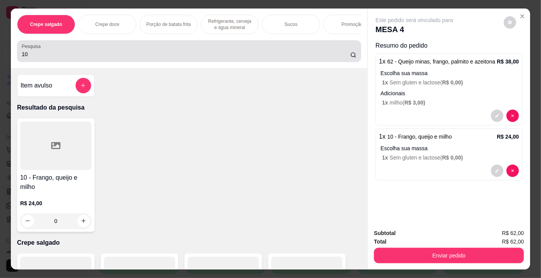
click at [226, 55] on input "10" at bounding box center [186, 54] width 329 height 8
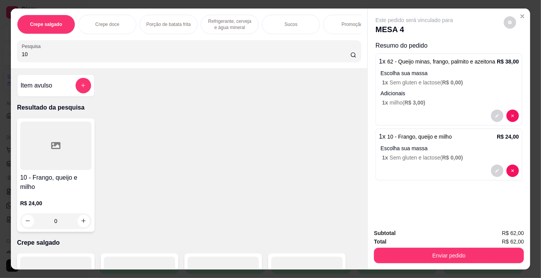
type input "1"
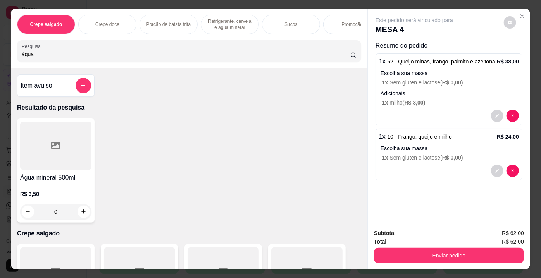
type input "água"
click at [64, 134] on div at bounding box center [55, 146] width 71 height 48
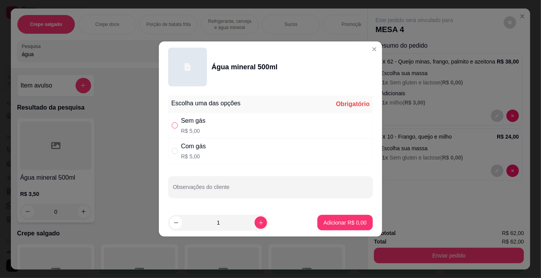
drag, startPoint x: 176, startPoint y: 128, endPoint x: 180, endPoint y: 127, distance: 4.7
click at [176, 128] on input "" at bounding box center [175, 126] width 6 height 6
radio input "true"
click at [341, 214] on footer "1 Adicionar R$ 5,00" at bounding box center [270, 223] width 223 height 28
drag, startPoint x: 352, startPoint y: 212, endPoint x: 353, endPoint y: 219, distance: 6.6
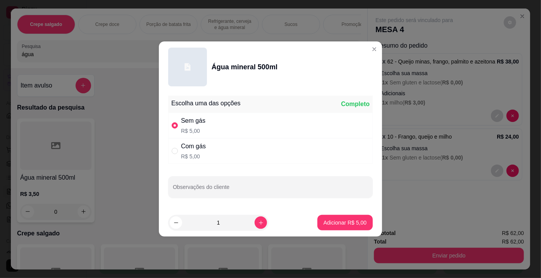
click at [353, 219] on footer "1 Adicionar R$ 5,00" at bounding box center [270, 223] width 223 height 28
click at [349, 219] on p "Adicionar R$ 5,00" at bounding box center [345, 223] width 43 height 8
type input "1"
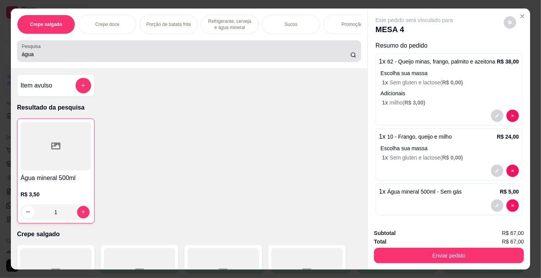
click at [166, 49] on div "água" at bounding box center [189, 51] width 335 height 16
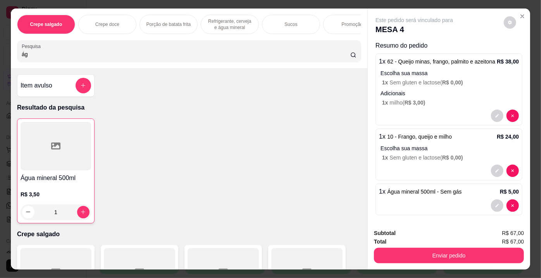
type input "á"
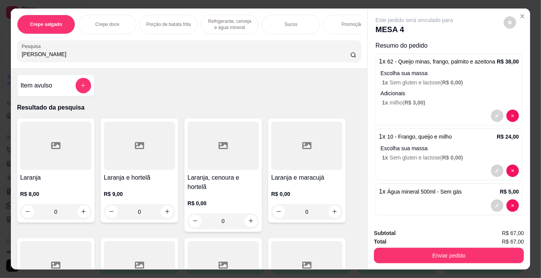
scroll to position [105, 0]
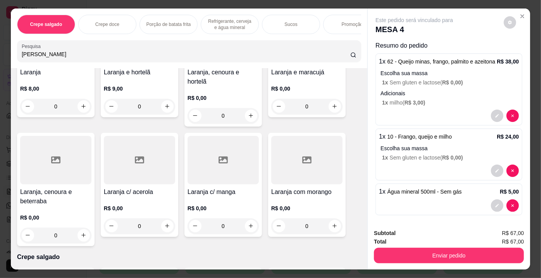
type input "[PERSON_NAME]"
click at [303, 167] on div at bounding box center [306, 160] width 71 height 48
click at [297, 159] on div "1 litro R$ 24,00" at bounding box center [271, 151] width 211 height 26
radio input "true"
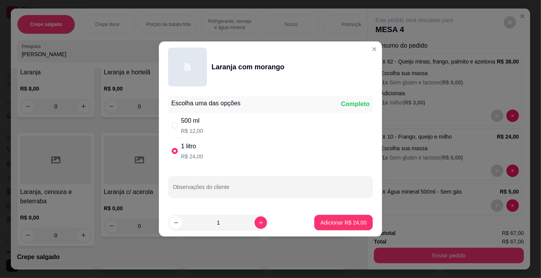
click at [191, 126] on div "500 ml" at bounding box center [192, 120] width 22 height 9
radio input "true"
radio input "false"
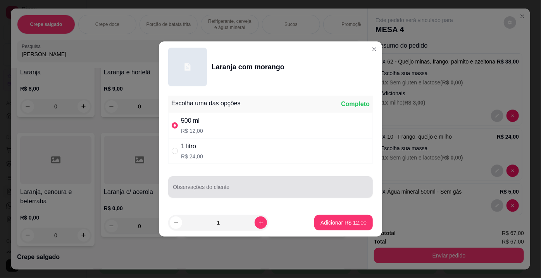
click at [181, 189] on input "Observações do cliente" at bounding box center [270, 191] width 195 height 8
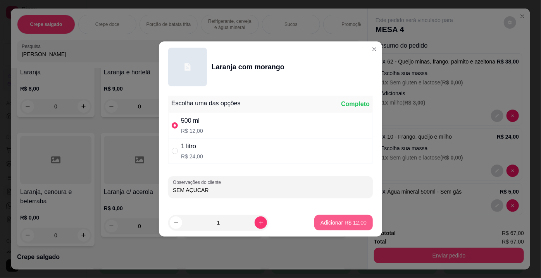
type input "SEM AÇUCAR"
click at [352, 229] on button "Adicionar R$ 12,00" at bounding box center [343, 223] width 57 height 15
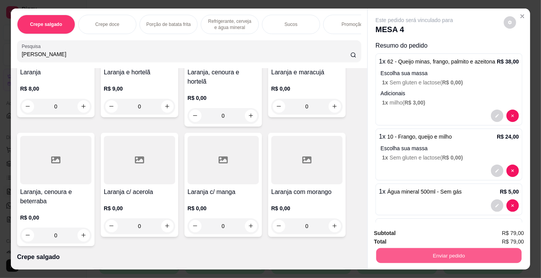
click at [404, 258] on button "Enviar pedido" at bounding box center [448, 256] width 145 height 15
click at [498, 229] on button "Enviar pedido" at bounding box center [504, 234] width 44 height 15
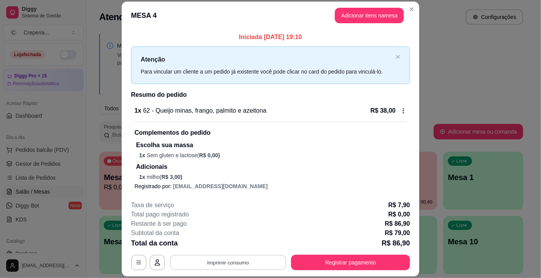
click at [226, 264] on button "Imprimir consumo" at bounding box center [228, 263] width 116 height 15
click at [222, 247] on button "IMPRESSORA" at bounding box center [228, 245] width 56 height 12
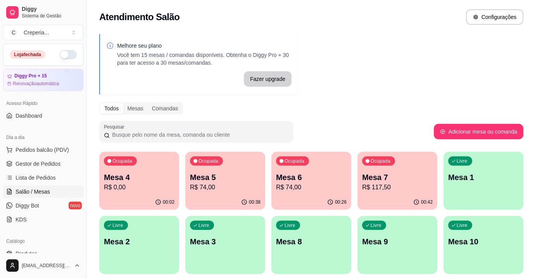
click at [231, 194] on div "Ocupada Mesa 5 R$ 74,00" at bounding box center [225, 173] width 80 height 43
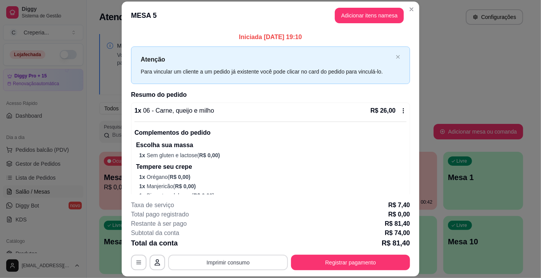
click at [242, 266] on button "Imprimir consumo" at bounding box center [228, 263] width 120 height 16
click at [244, 248] on button "IMPRESSORA" at bounding box center [228, 245] width 56 height 12
click at [321, 64] on p "Atenção" at bounding box center [267, 60] width 252 height 10
